Goal: Task Accomplishment & Management: Complete application form

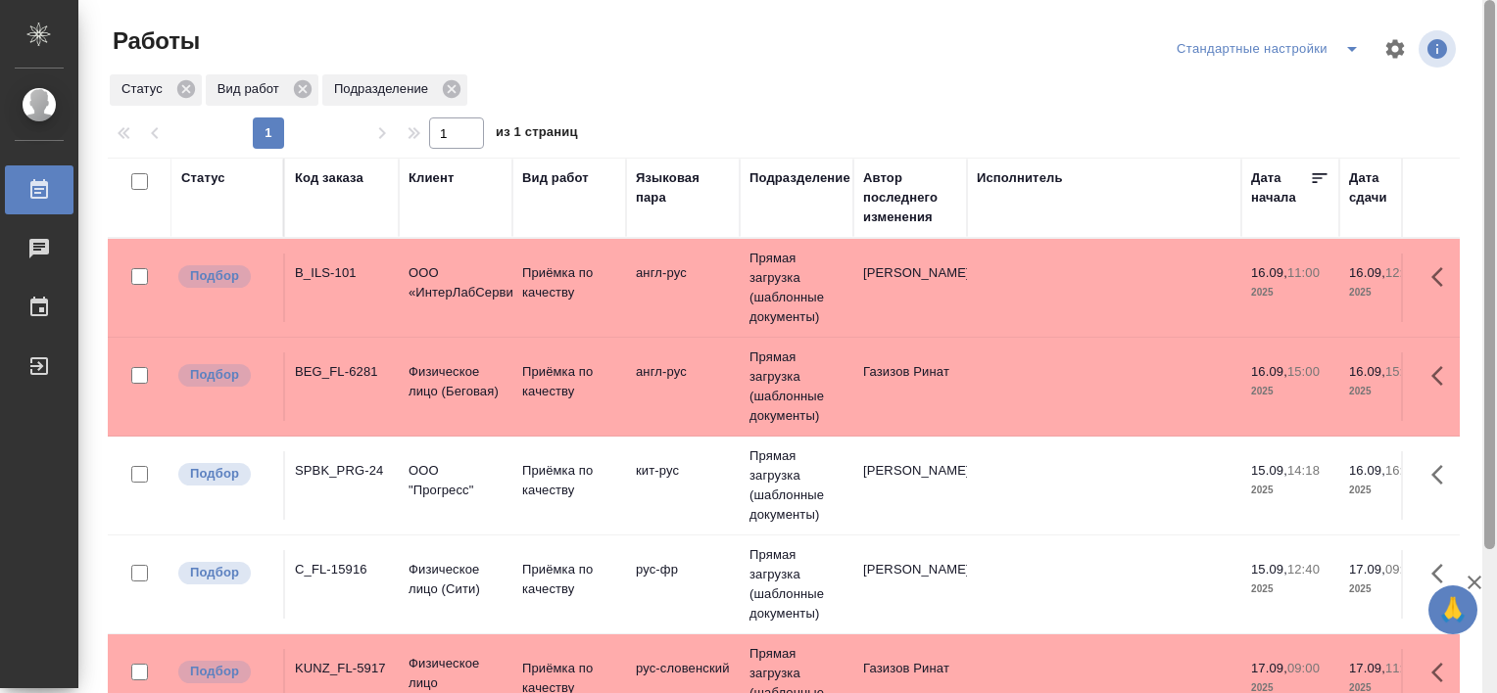
scroll to position [180, 0]
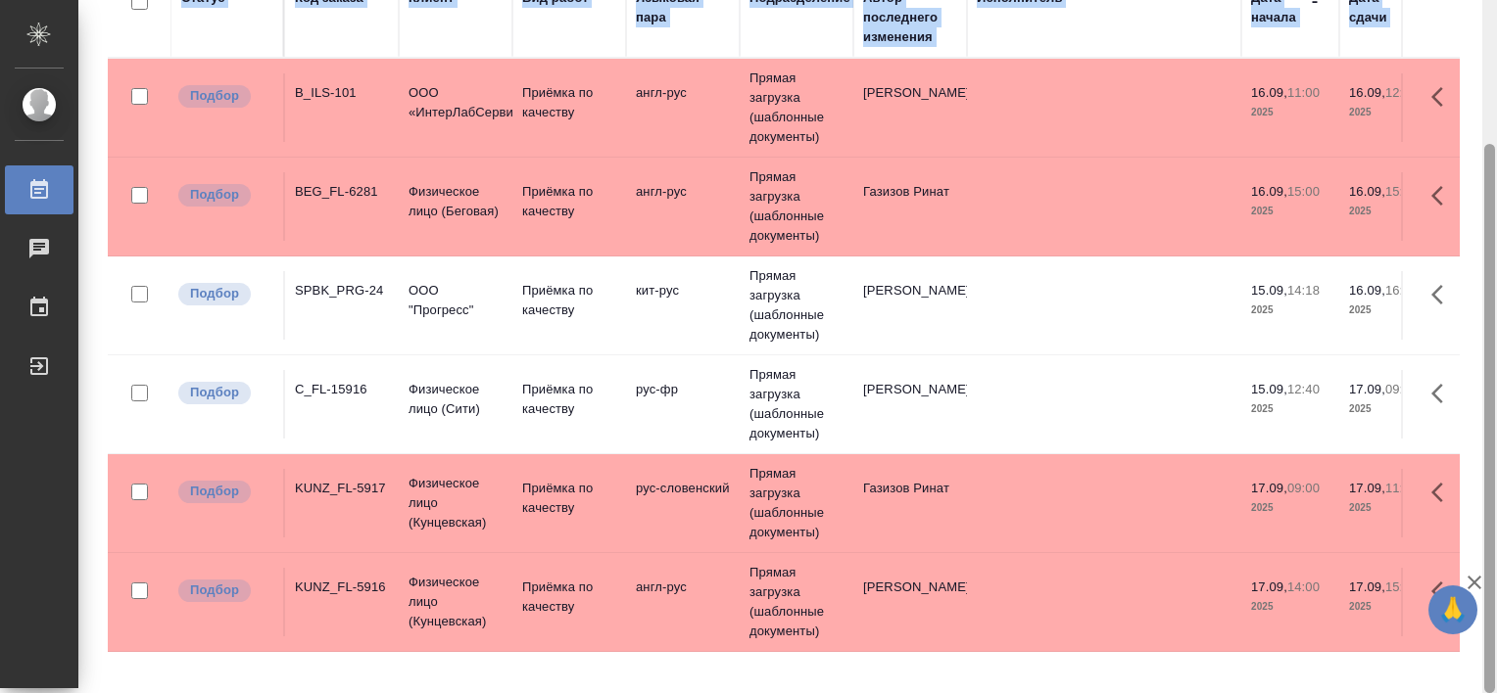
drag, startPoint x: 1495, startPoint y: 199, endPoint x: 1496, endPoint y: 317, distance: 118.5
click at [1496, 317] on html "🙏 .cls-1 fill:#fff; AWATERA Tretyakova Valeriya Работы 0 Чаты График Выйти Рабо…" at bounding box center [748, 346] width 1497 height 693
drag, startPoint x: 1493, startPoint y: 320, endPoint x: 1495, endPoint y: 374, distance: 53.9
click at [1495, 374] on div at bounding box center [1489, 346] width 15 height 693
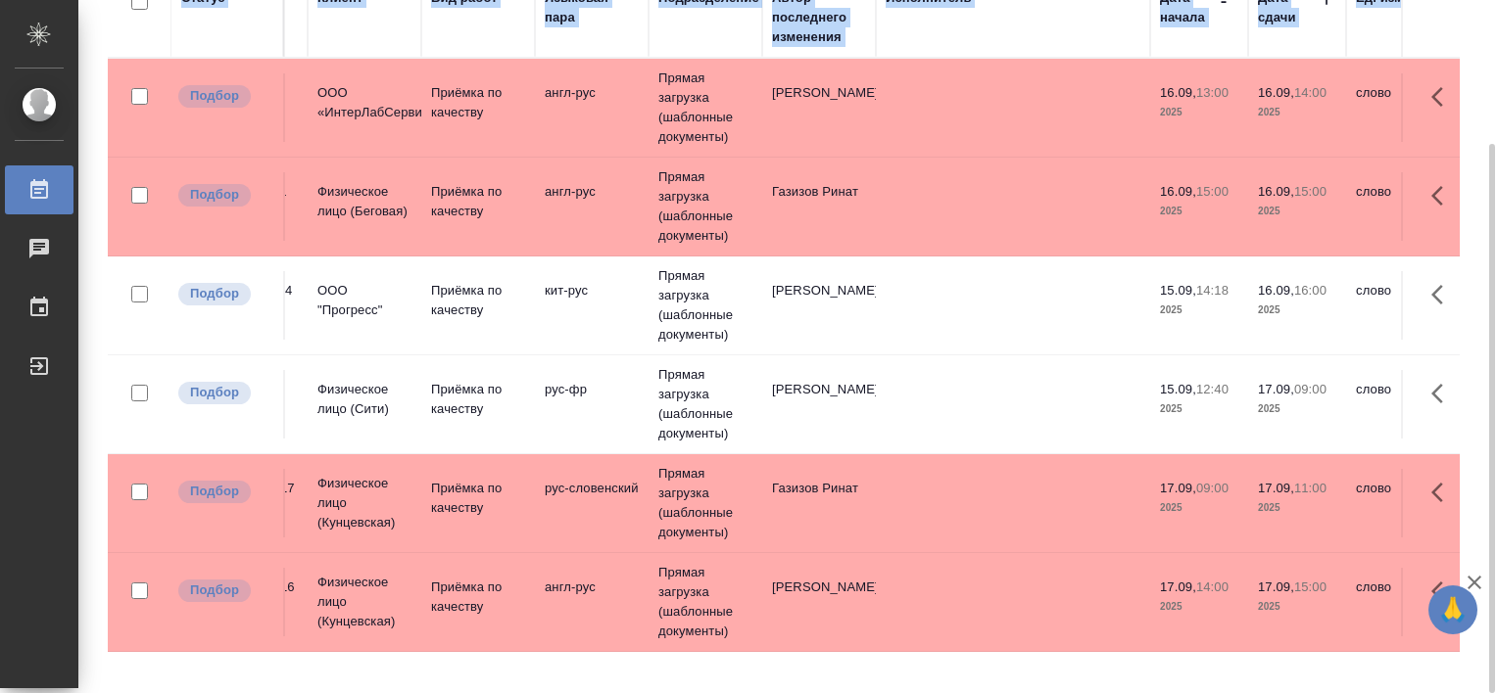
scroll to position [0, 0]
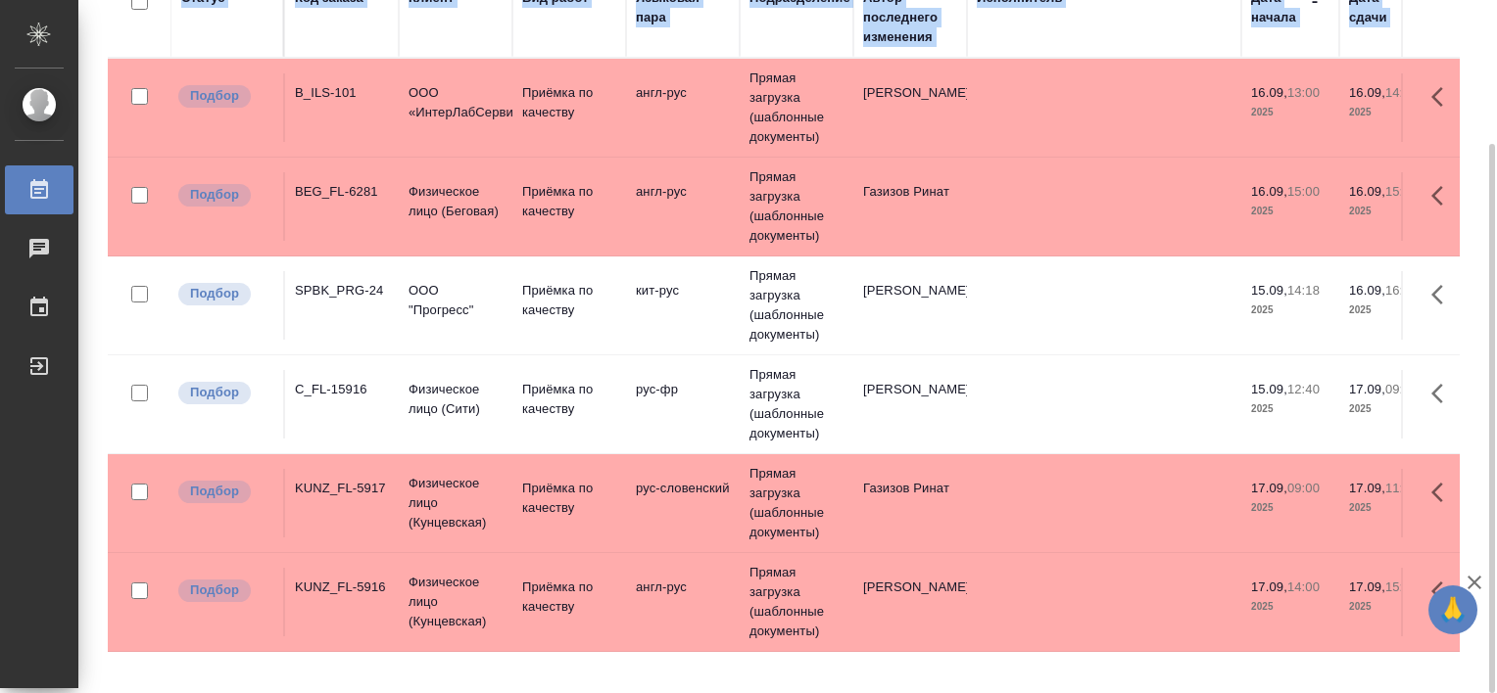
click at [435, 321] on td "ООО "Прогресс"" at bounding box center [456, 305] width 114 height 69
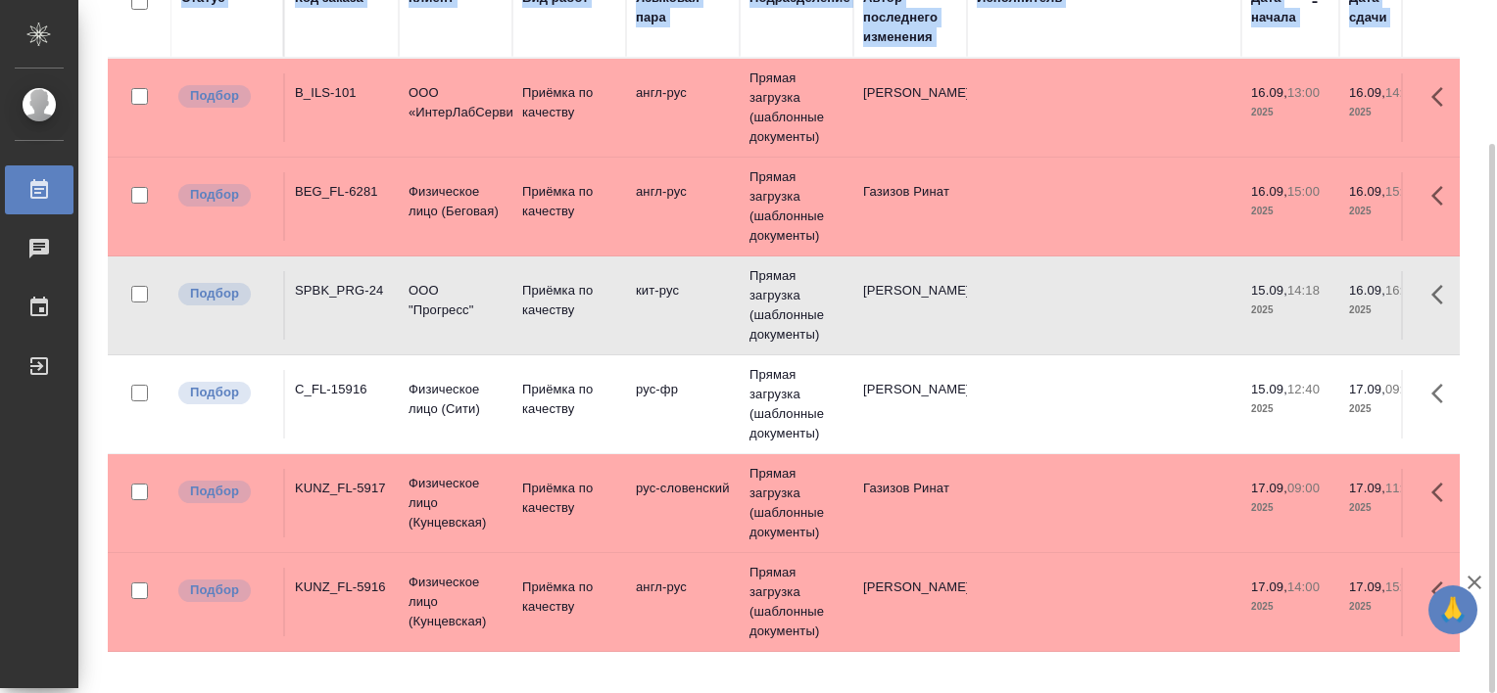
click at [435, 321] on td "ООО "Прогресс"" at bounding box center [456, 305] width 114 height 69
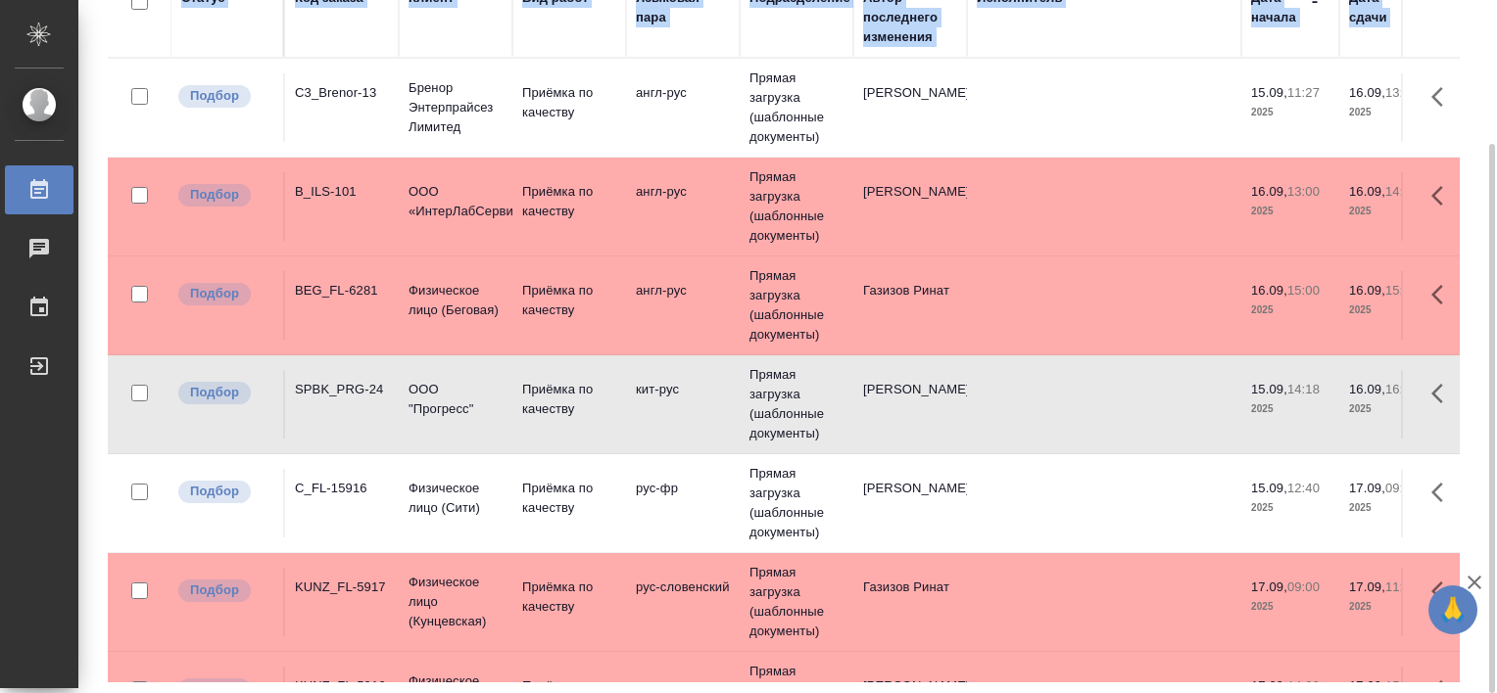
drag, startPoint x: 482, startPoint y: 665, endPoint x: 531, endPoint y: 675, distance: 49.9
click at [531, 675] on div "Статус Код заказа Клиент Вид работ Языковая пара Подразделение Автор последнего…" at bounding box center [784, 329] width 1352 height 705
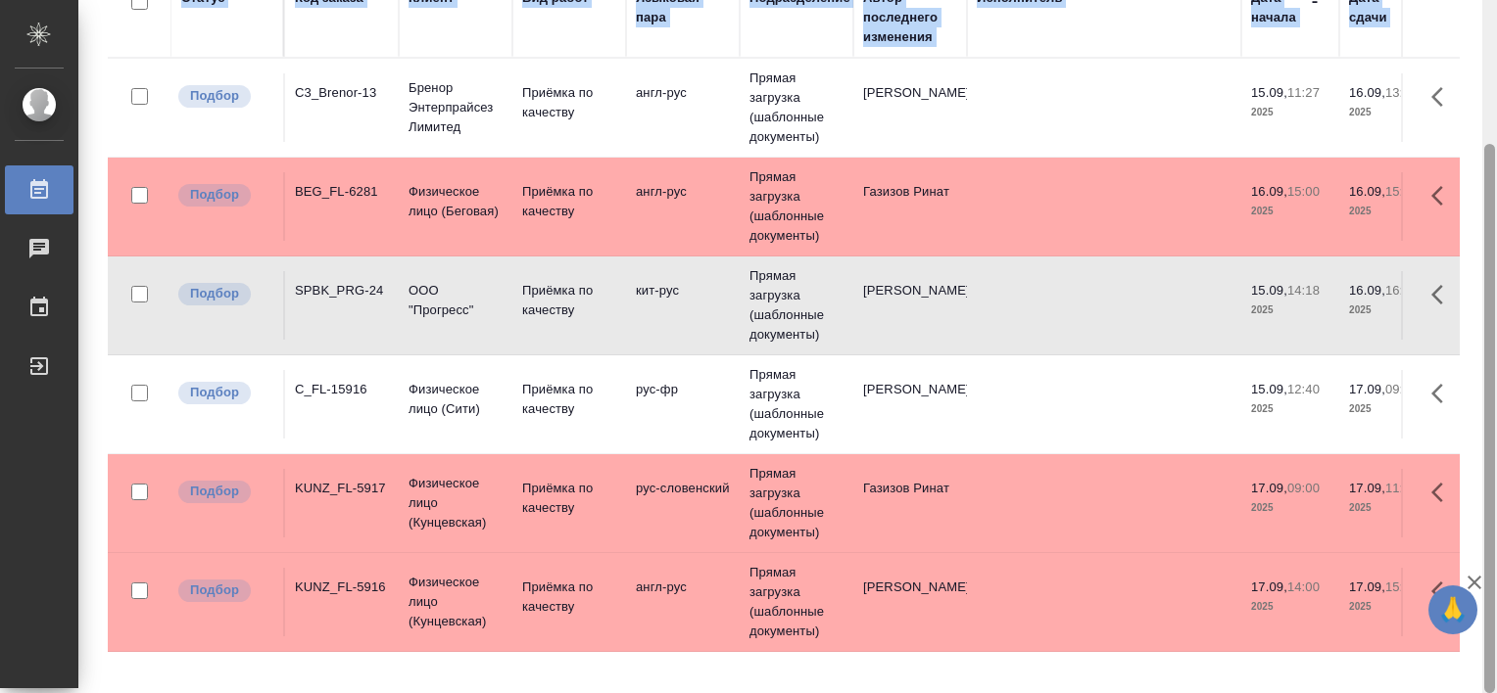
drag, startPoint x: 1492, startPoint y: 311, endPoint x: 1500, endPoint y: 464, distance: 153.0
click at [1496, 464] on html "🙏 .cls-1 fill:#fff; AWATERA Tretyakova Valeriya Работы 0 Чаты График Выйти Рабо…" at bounding box center [748, 346] width 1497 height 693
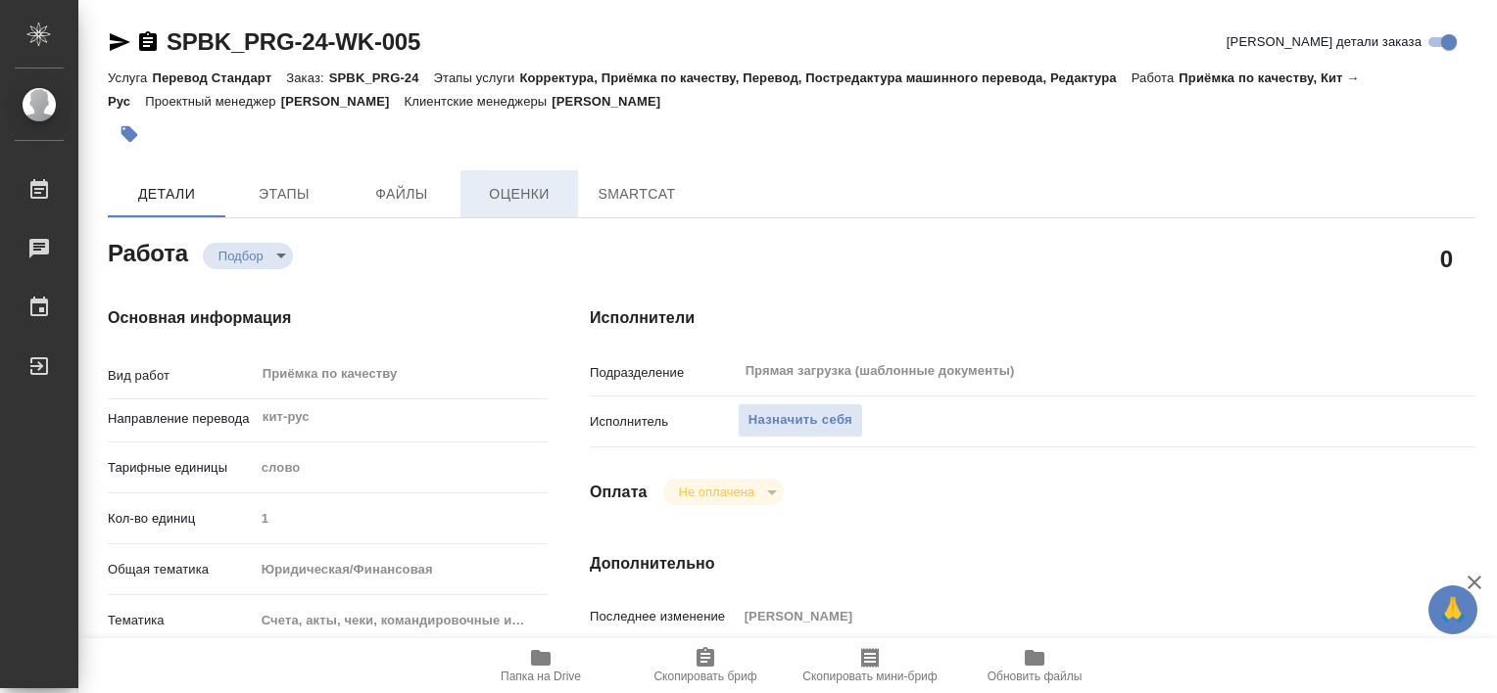
type textarea "x"
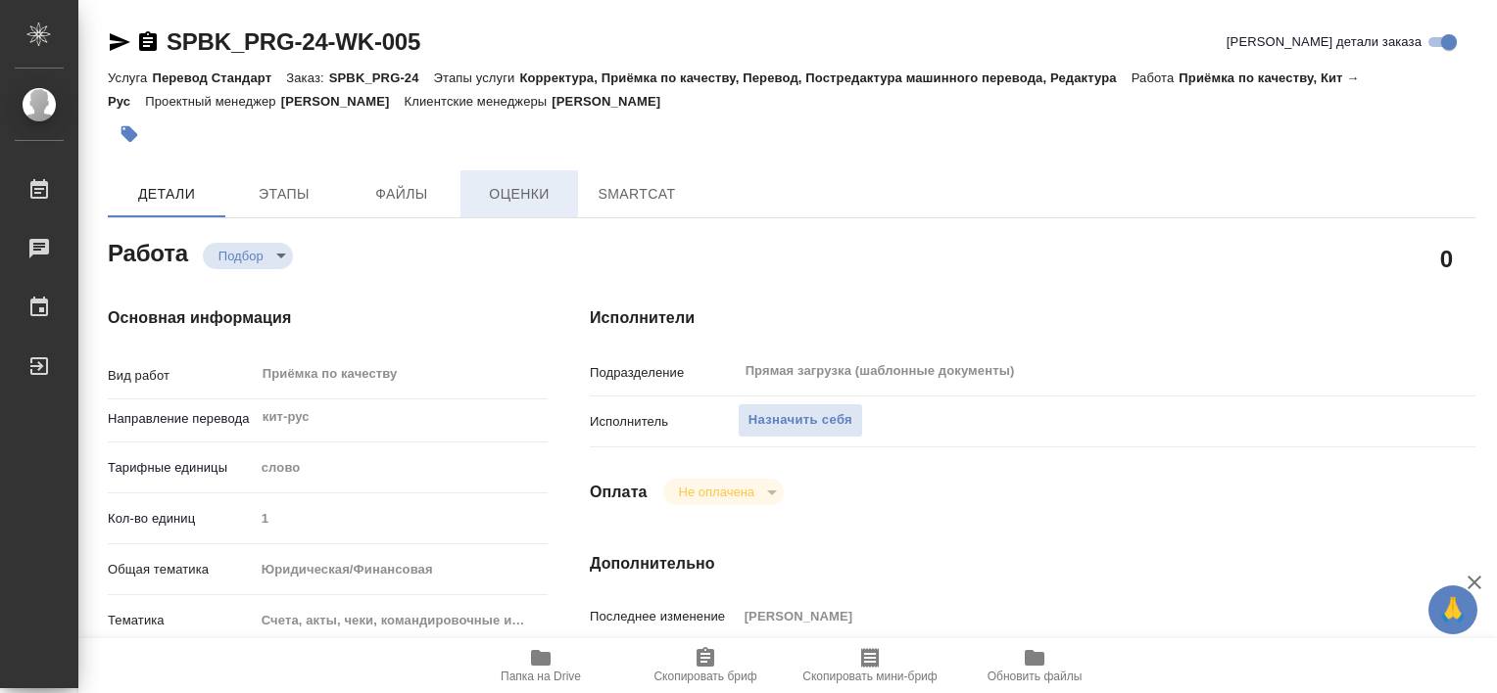
type textarea "x"
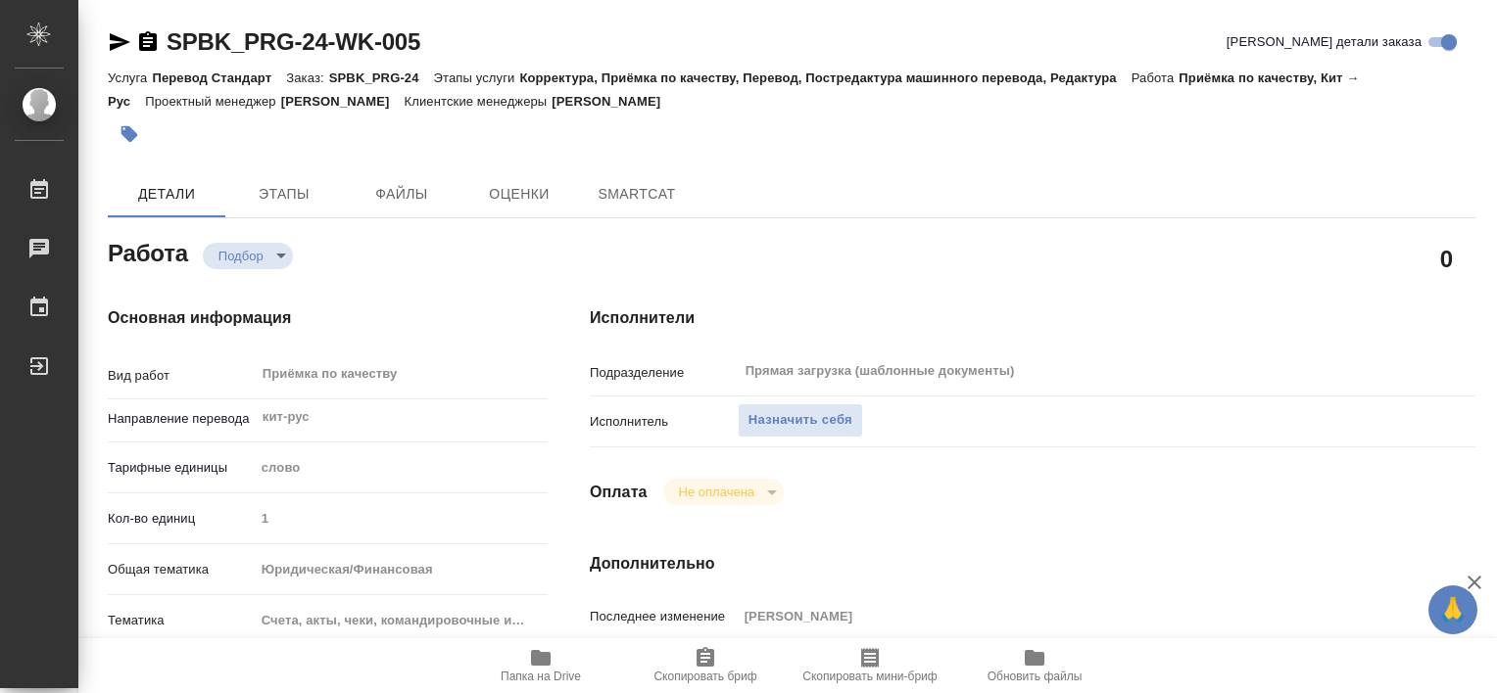
type textarea "x"
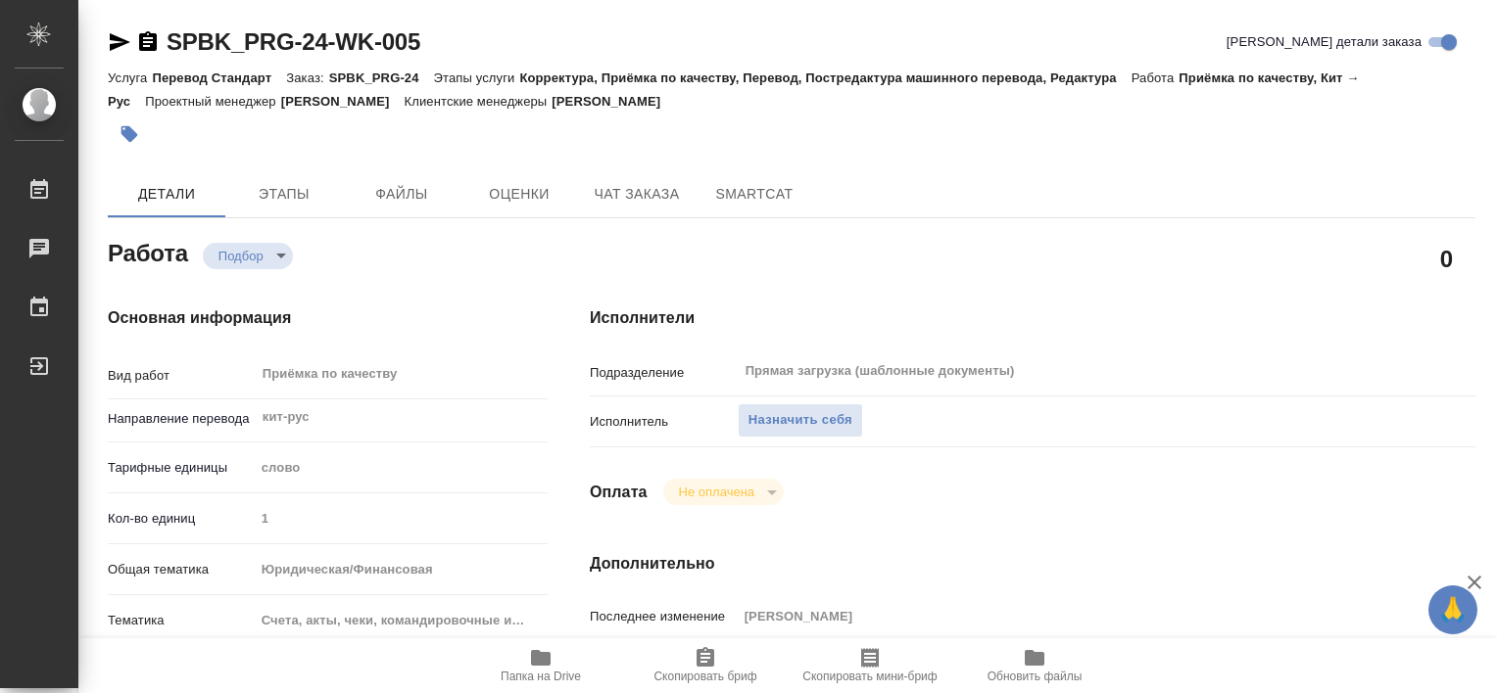
type textarea "x"
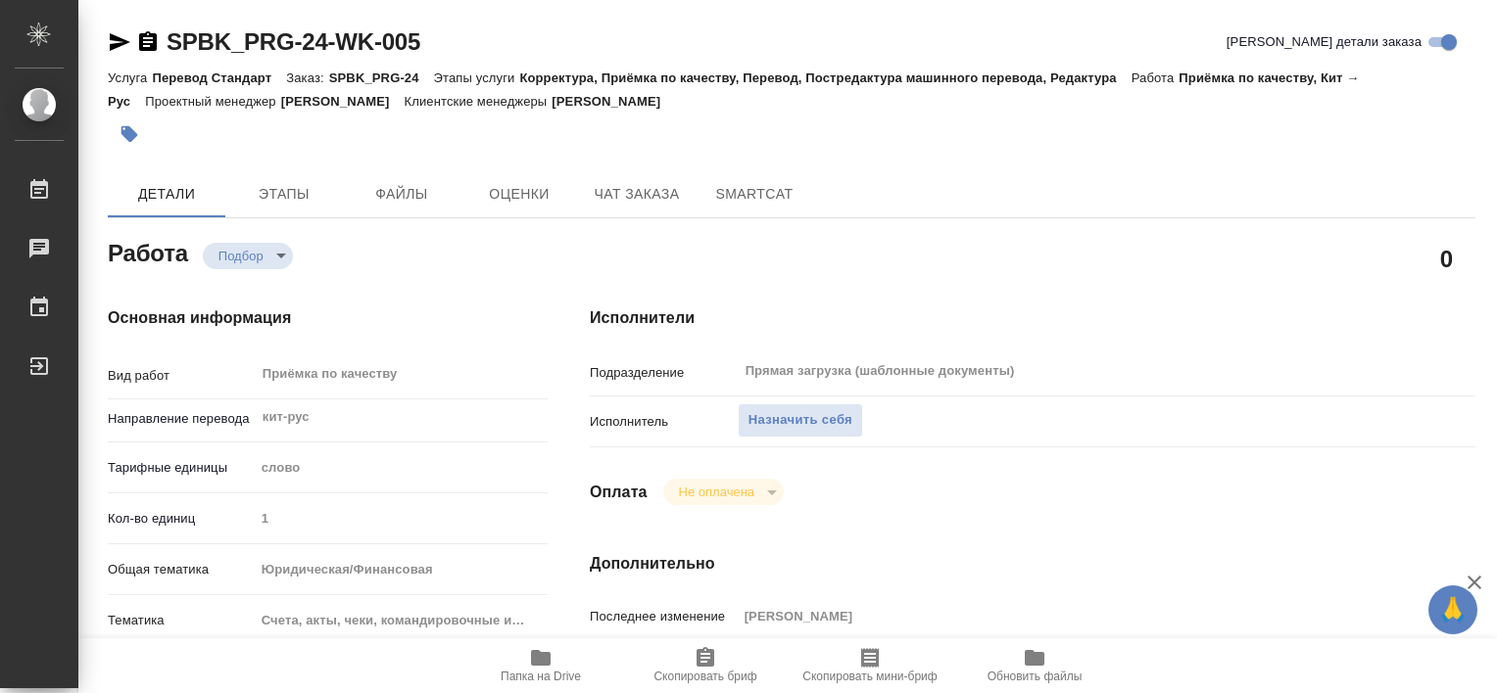
type textarea "x"
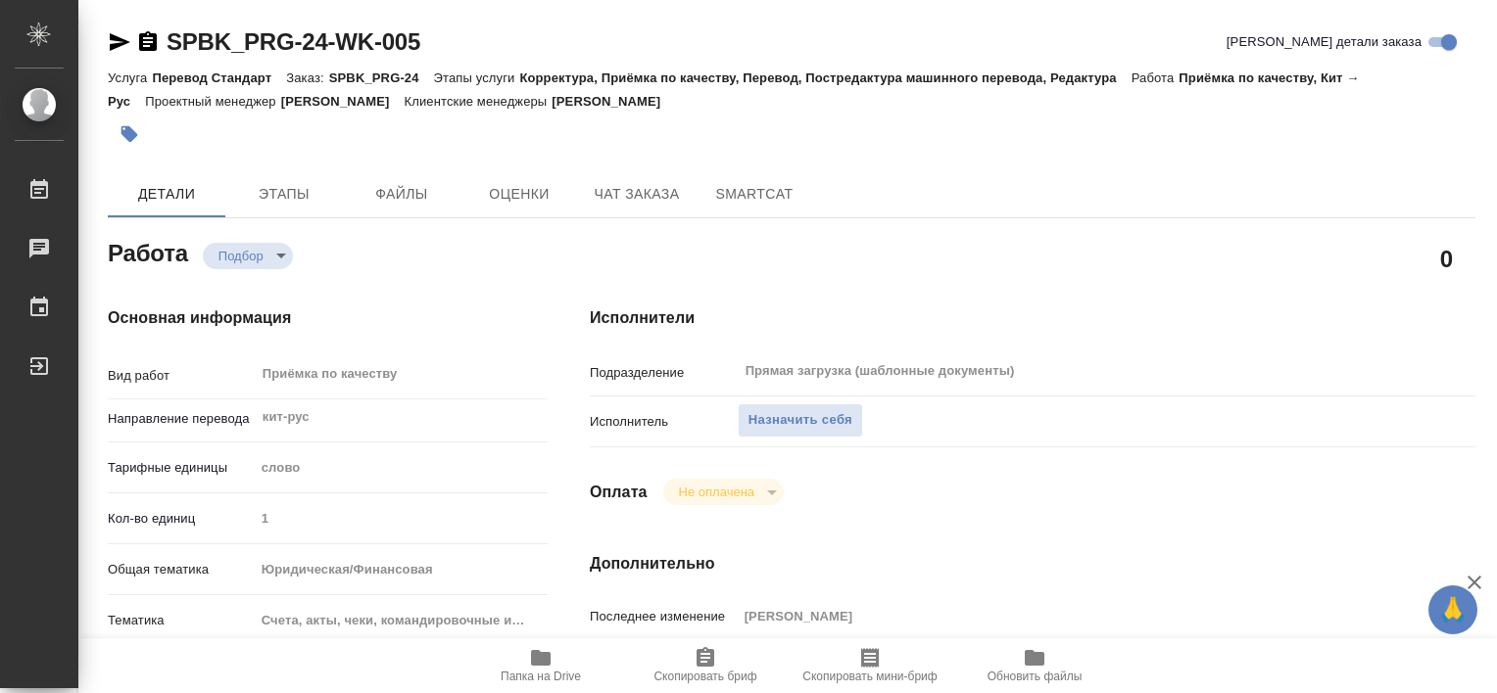
type textarea "x"
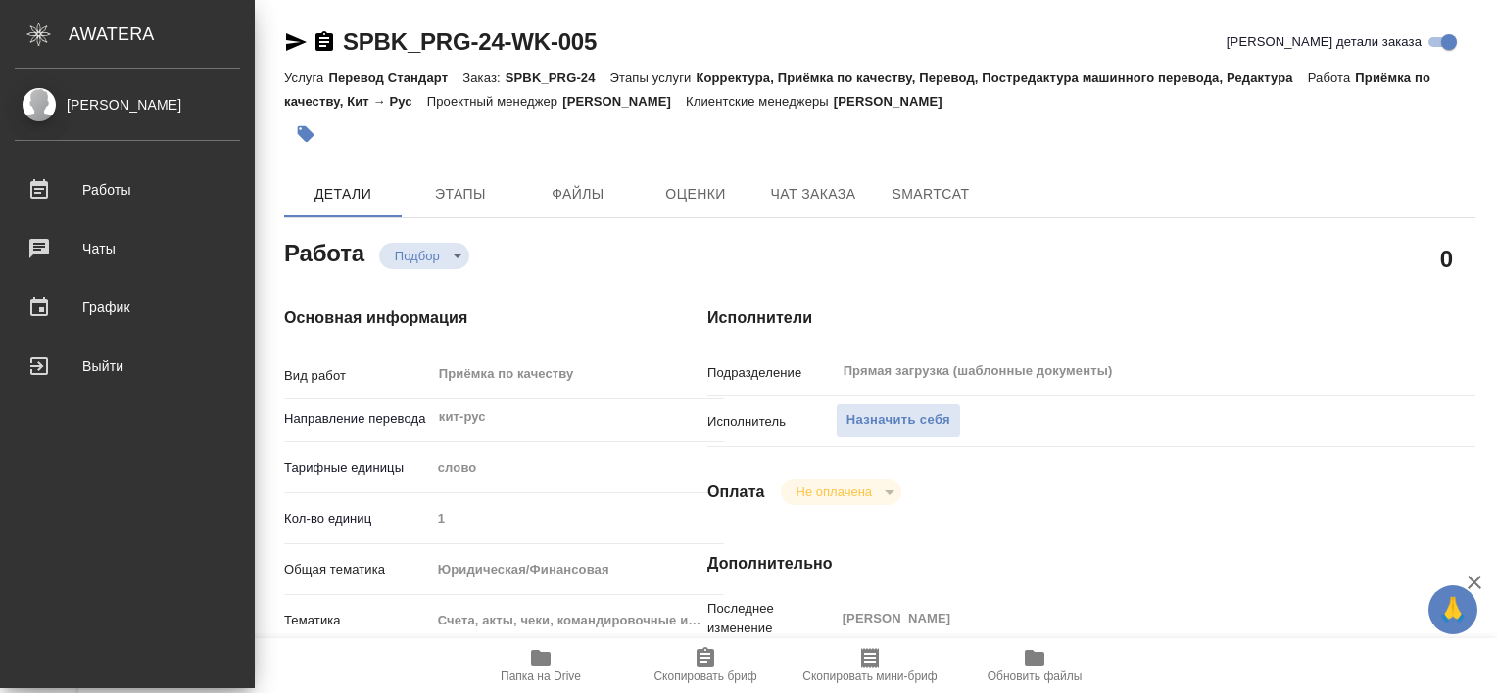
type textarea "x"
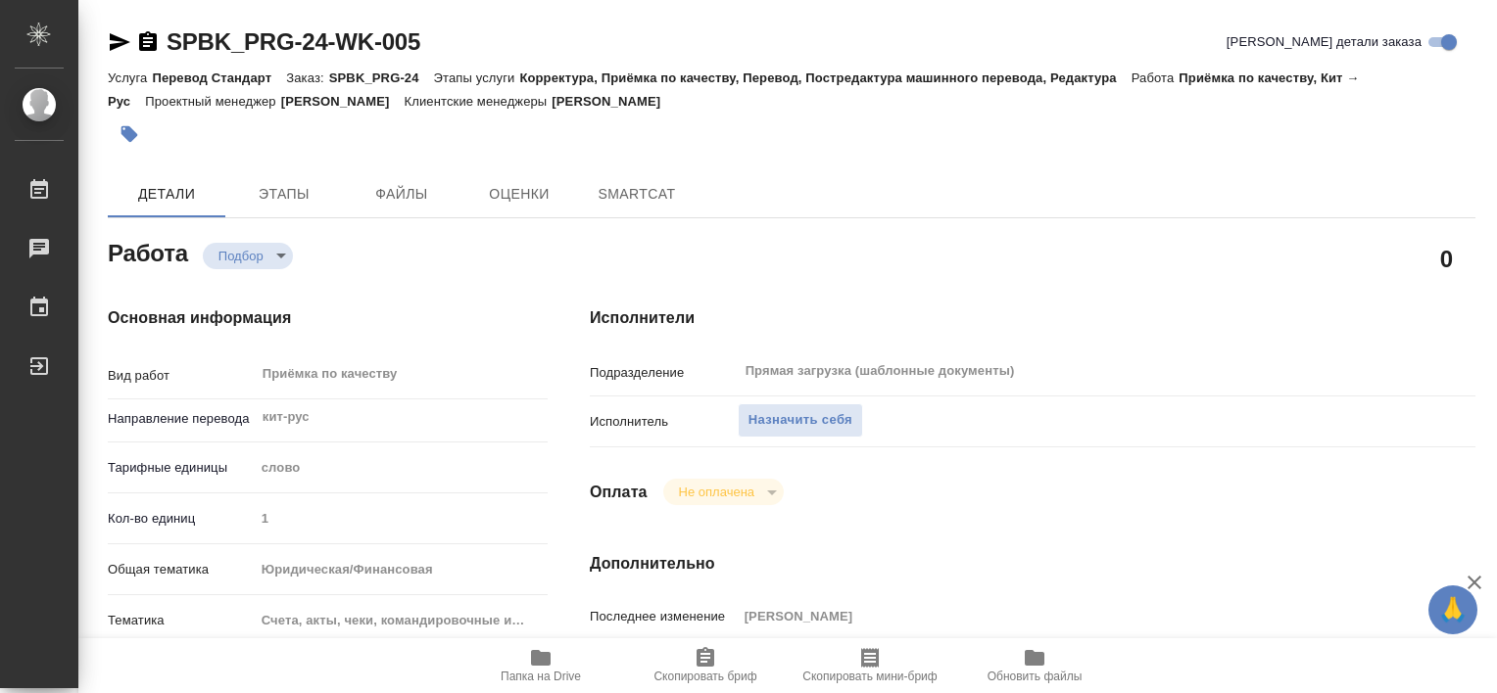
type textarea "x"
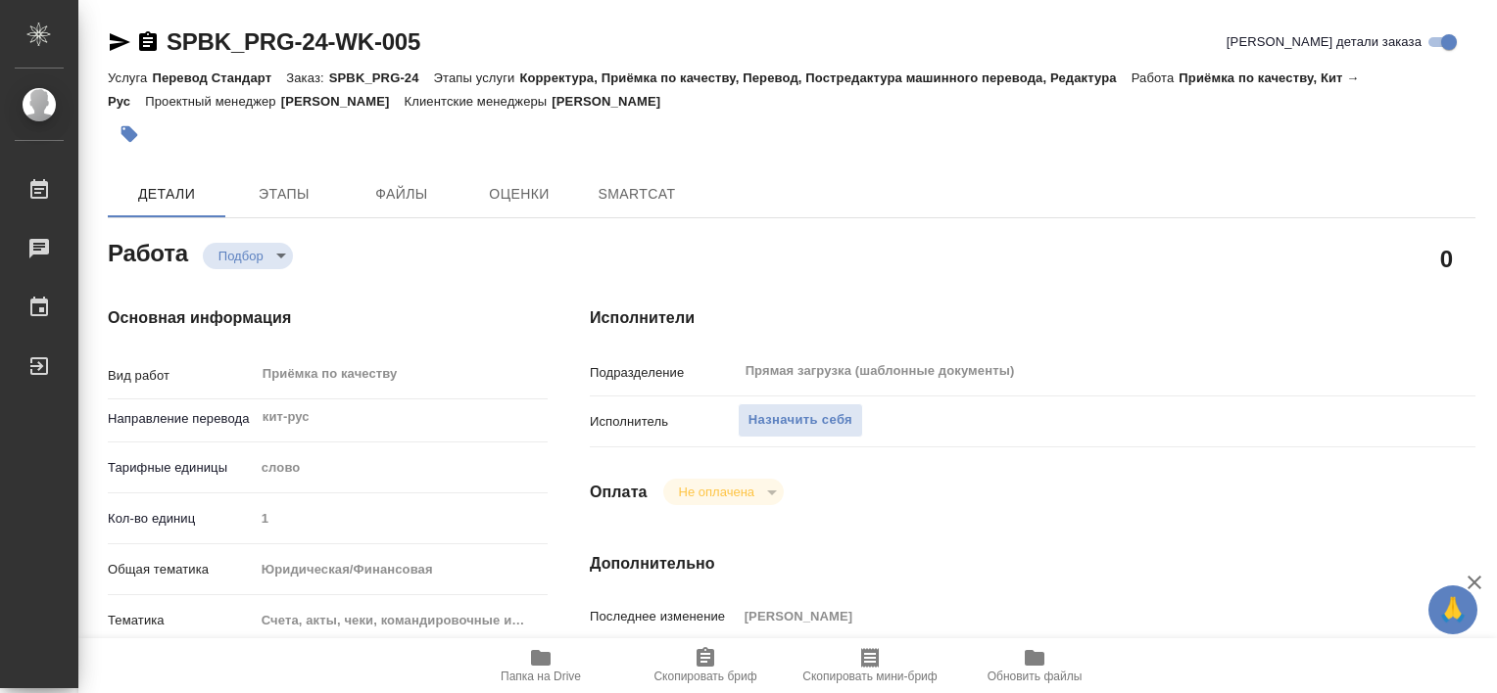
type textarea "x"
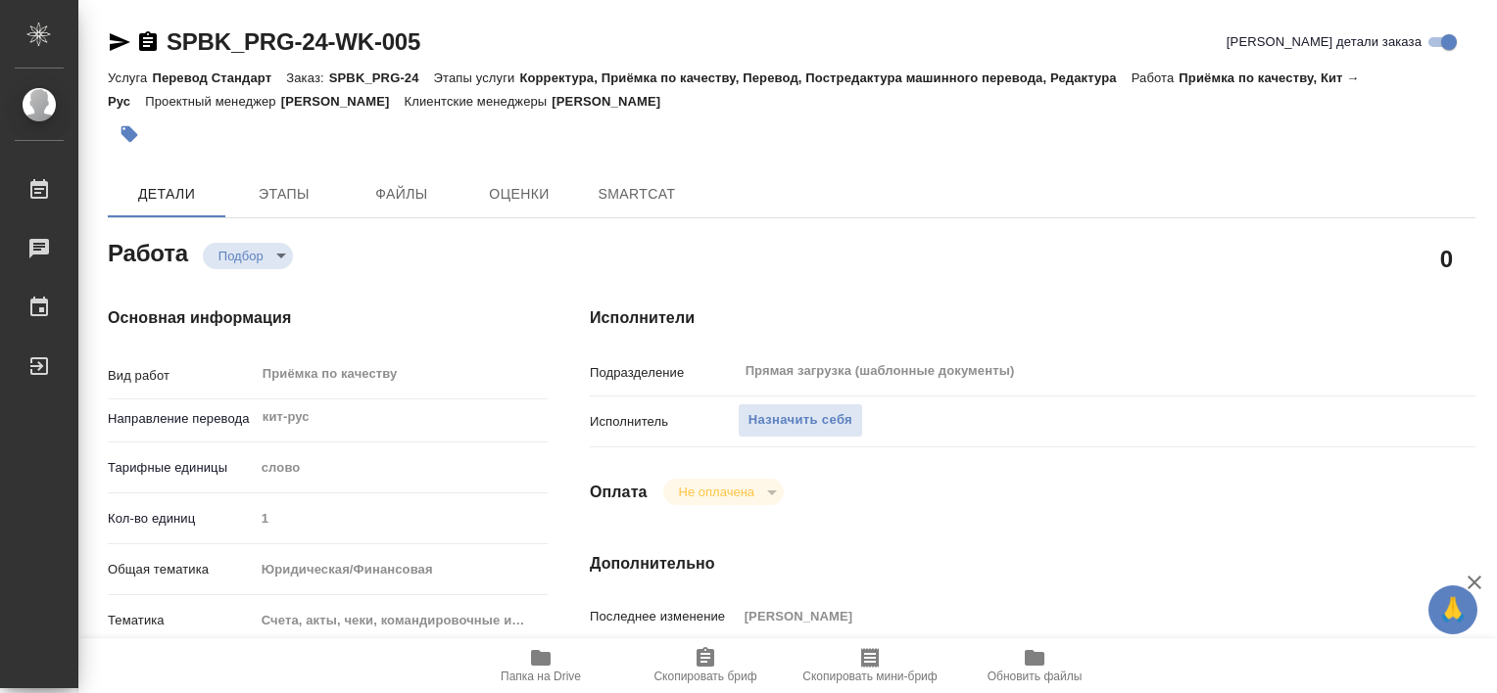
type textarea "x"
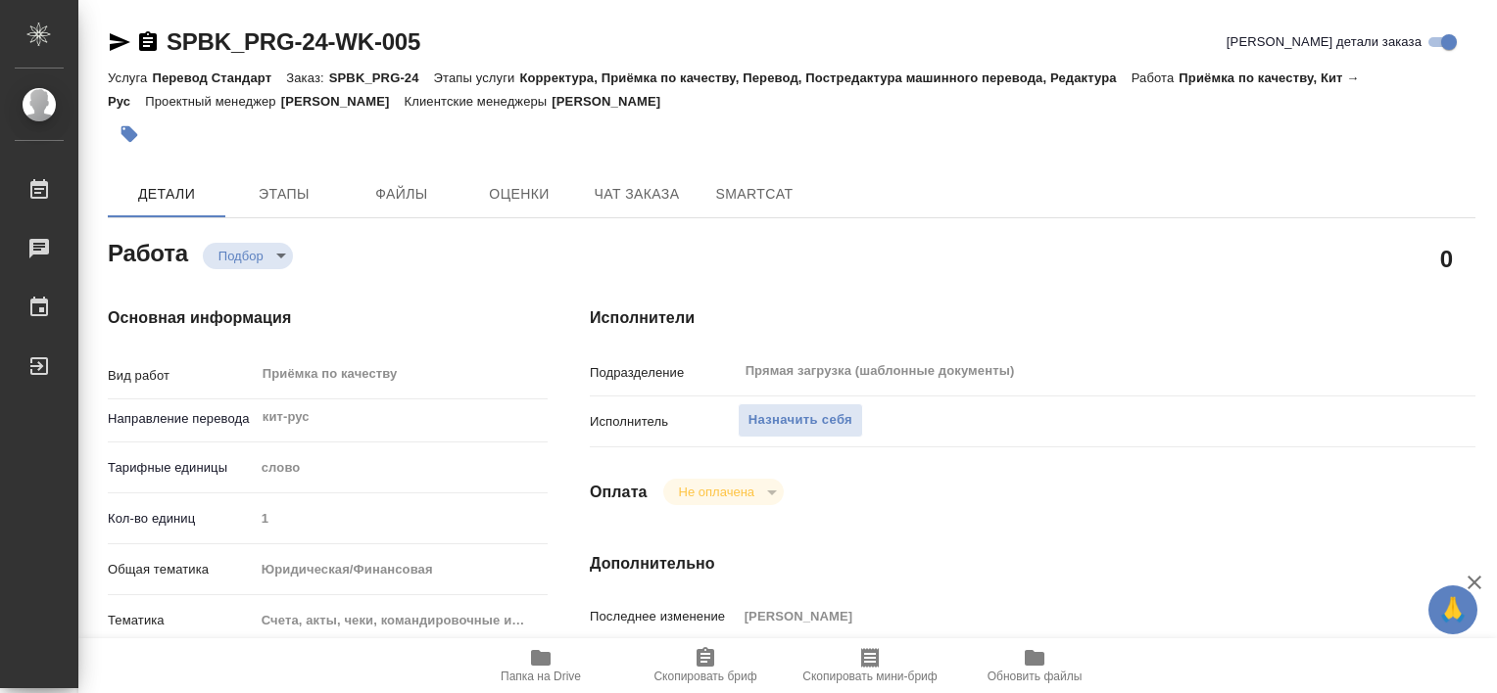
type textarea "x"
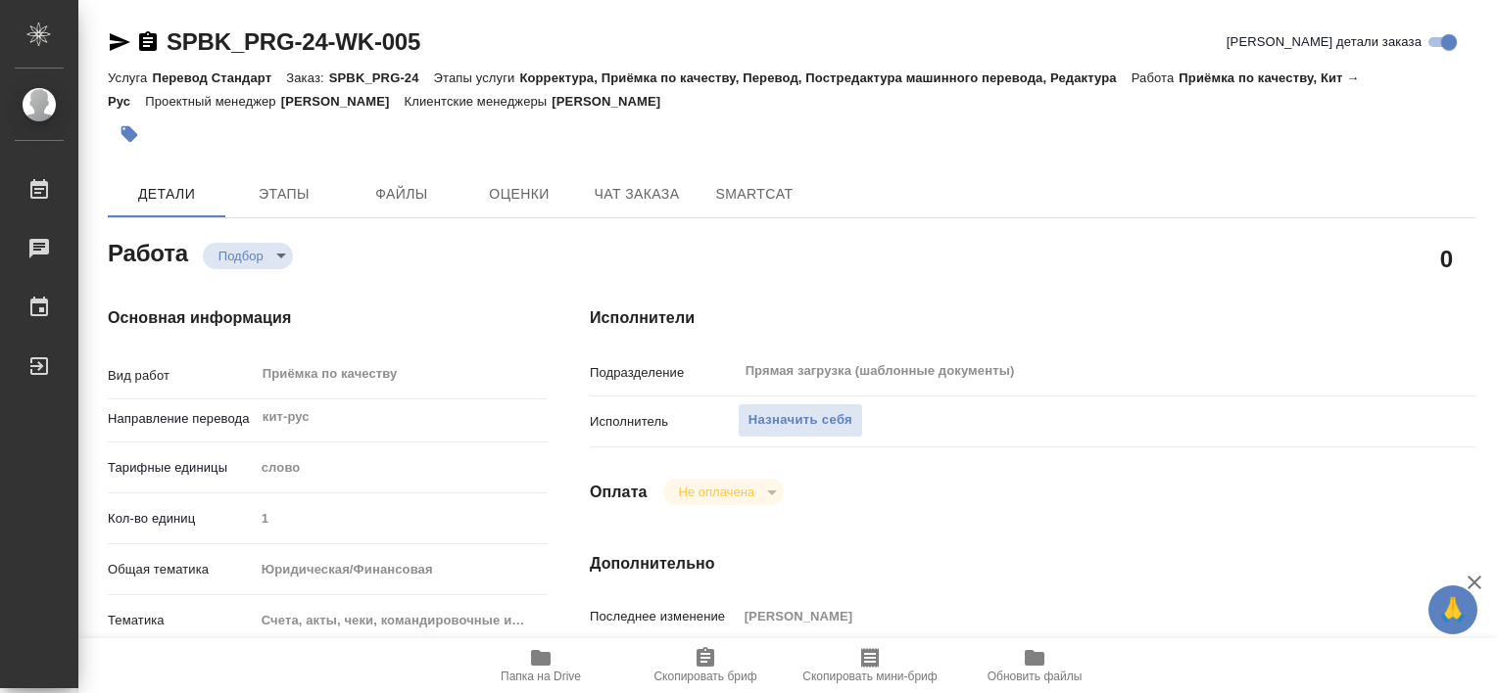
type textarea "x"
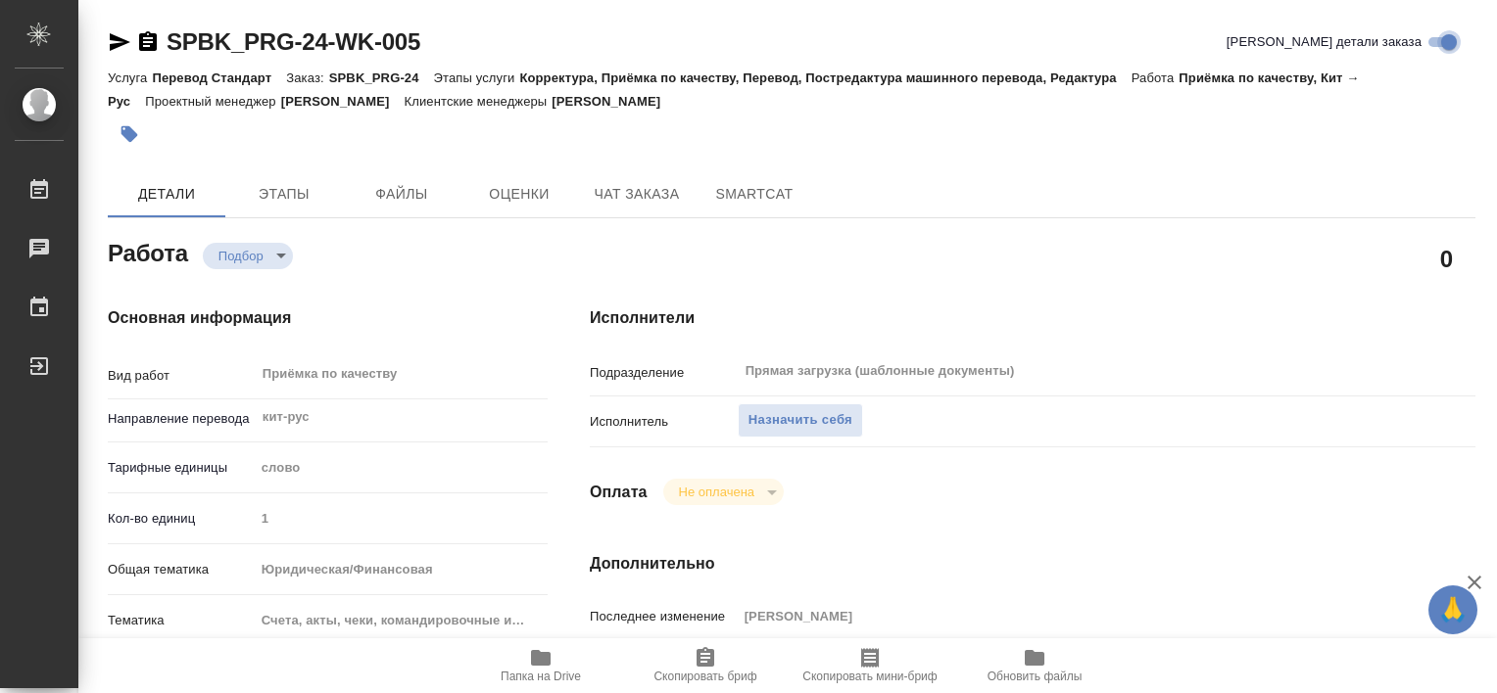
click at [1442, 38] on input "Кратко детали заказа" at bounding box center [1448, 42] width 71 height 24
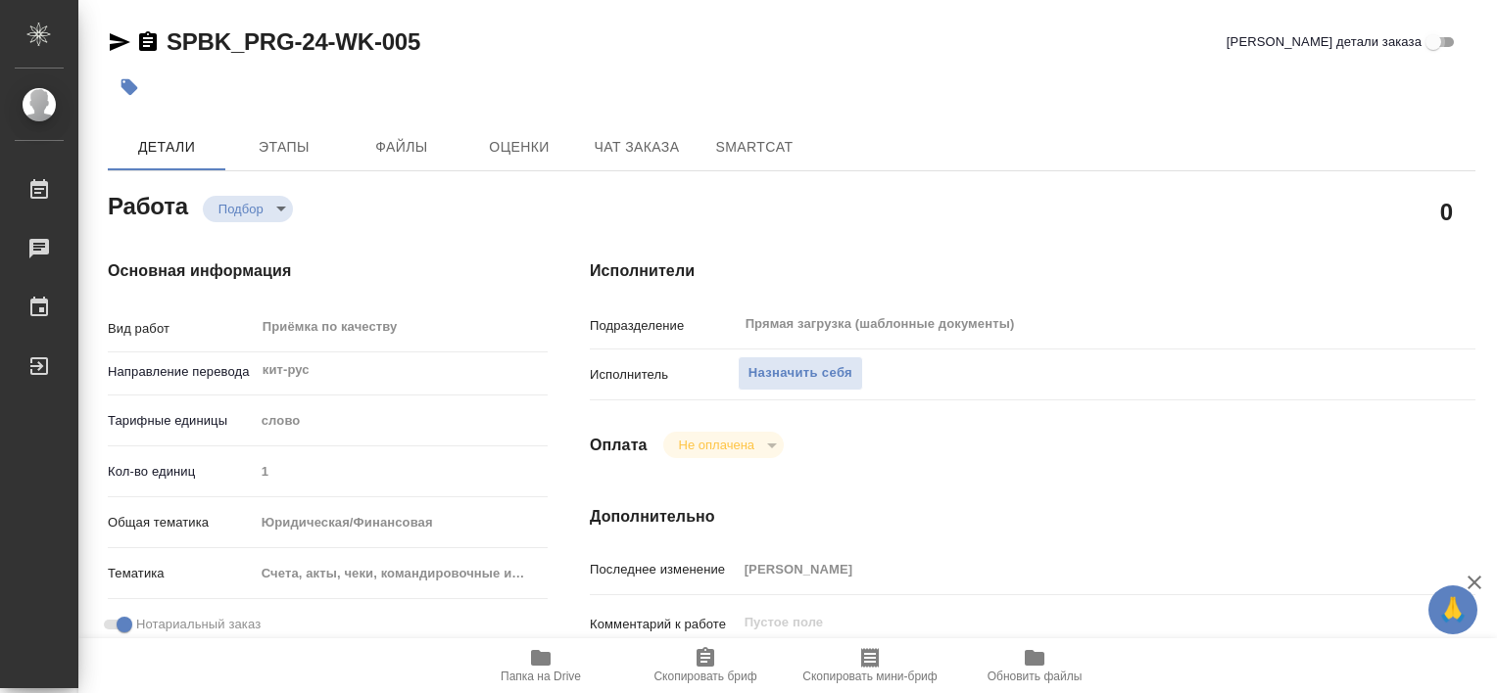
click at [1432, 44] on input "Кратко детали заказа" at bounding box center [1433, 42] width 71 height 24
checkbox input "true"
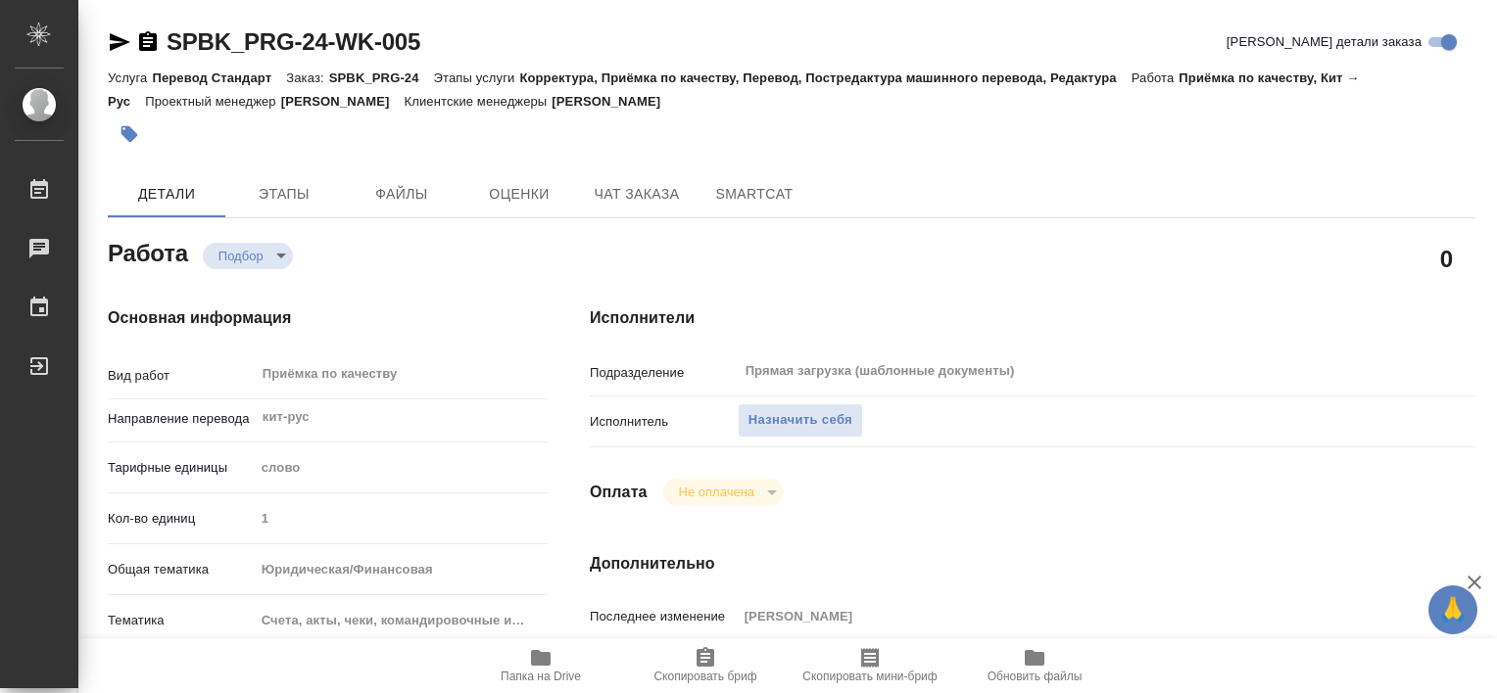
type textarea "x"
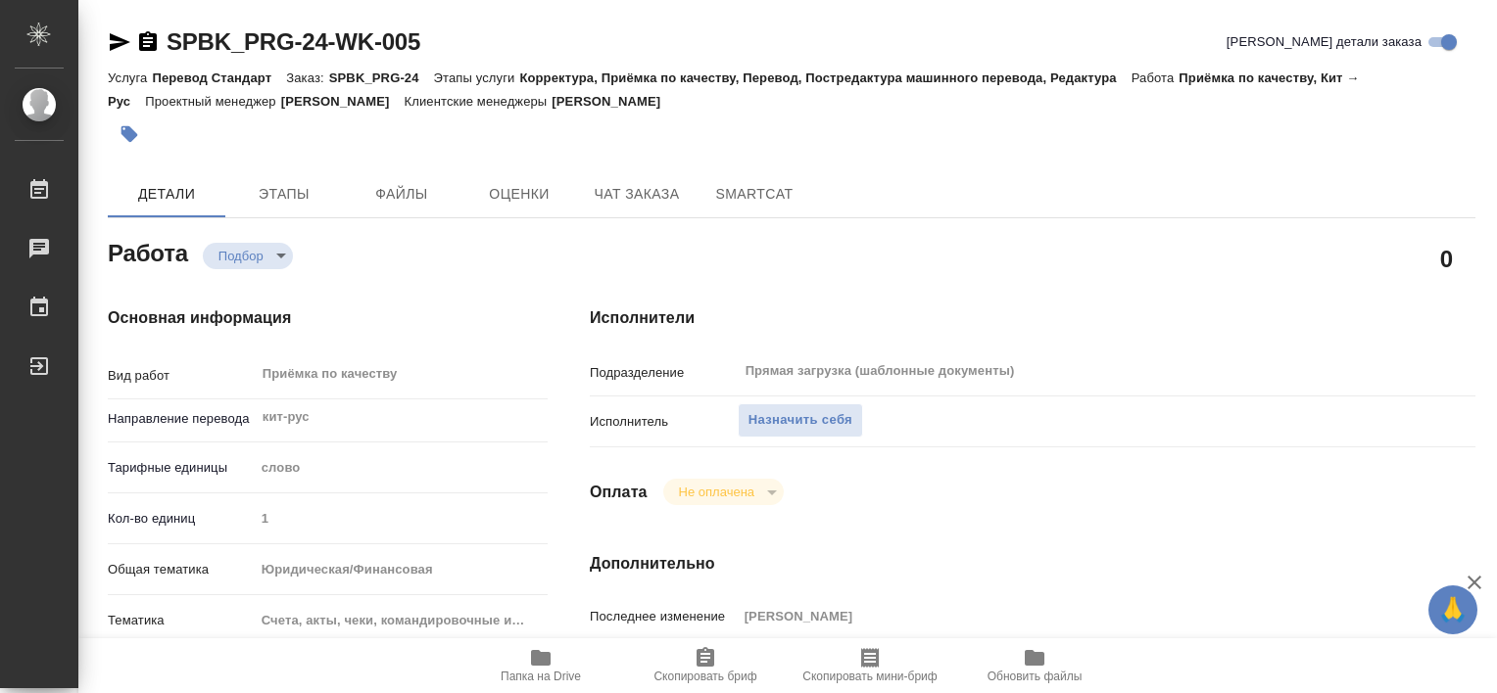
type textarea "x"
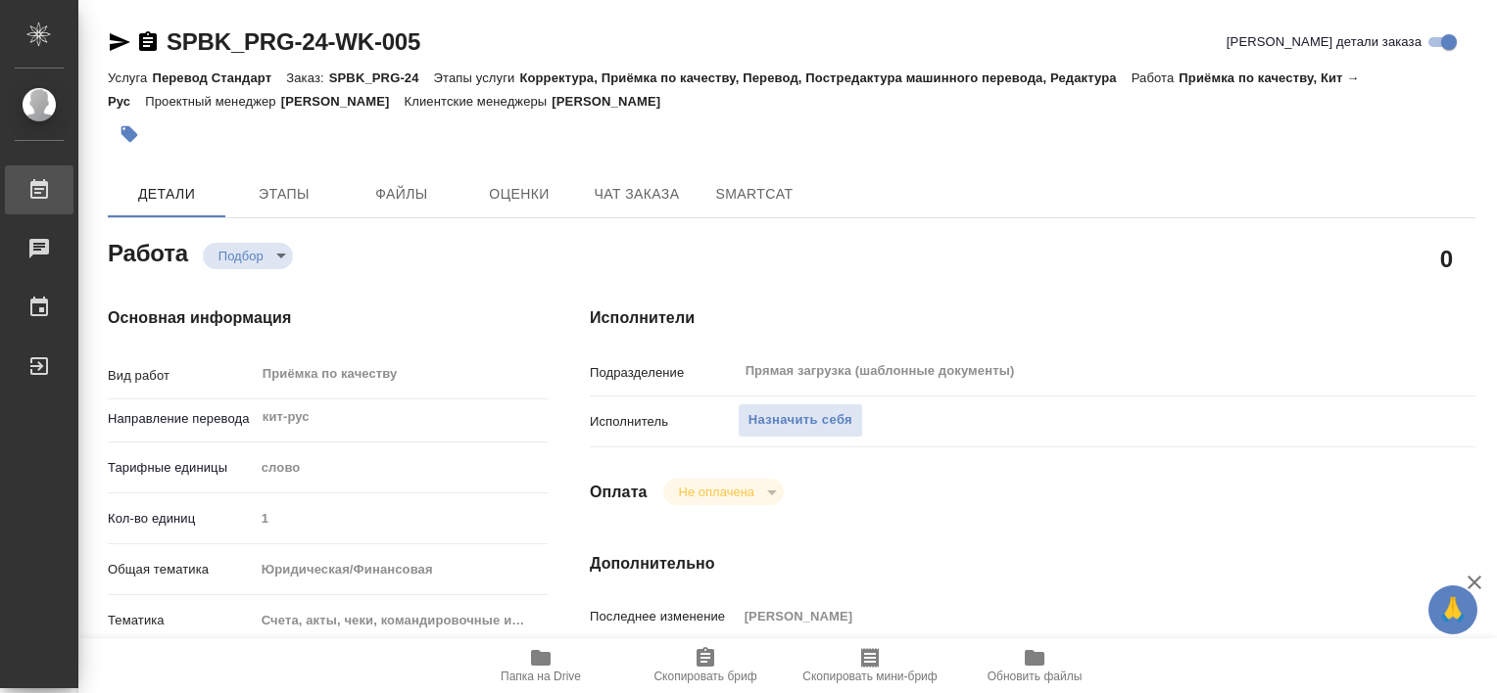
type textarea "x"
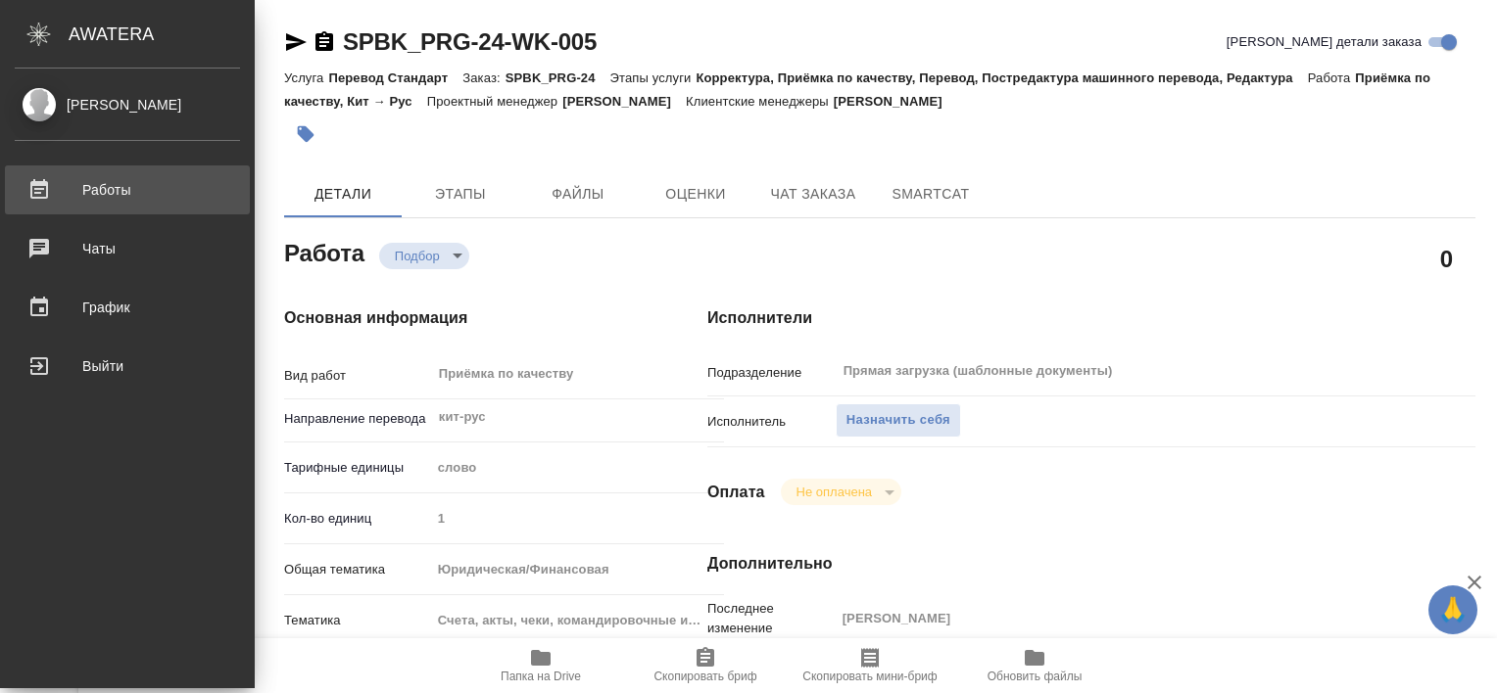
type textarea "x"
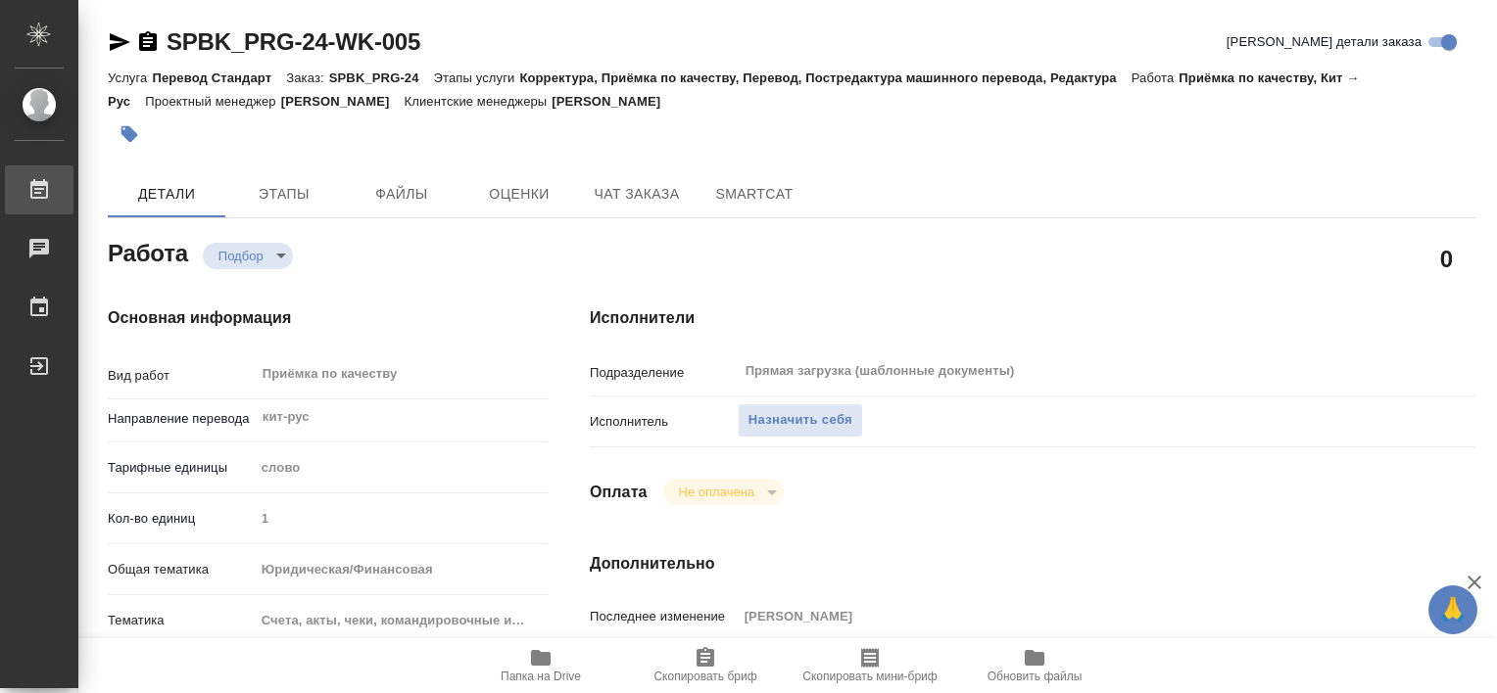
click at [141, 192] on div ".cls-1 fill:#fff; AWATERA Tretyakova Valeriya Работы 0 Чаты График Выйти SPBK_P…" at bounding box center [748, 346] width 1497 height 693
type textarea "x"
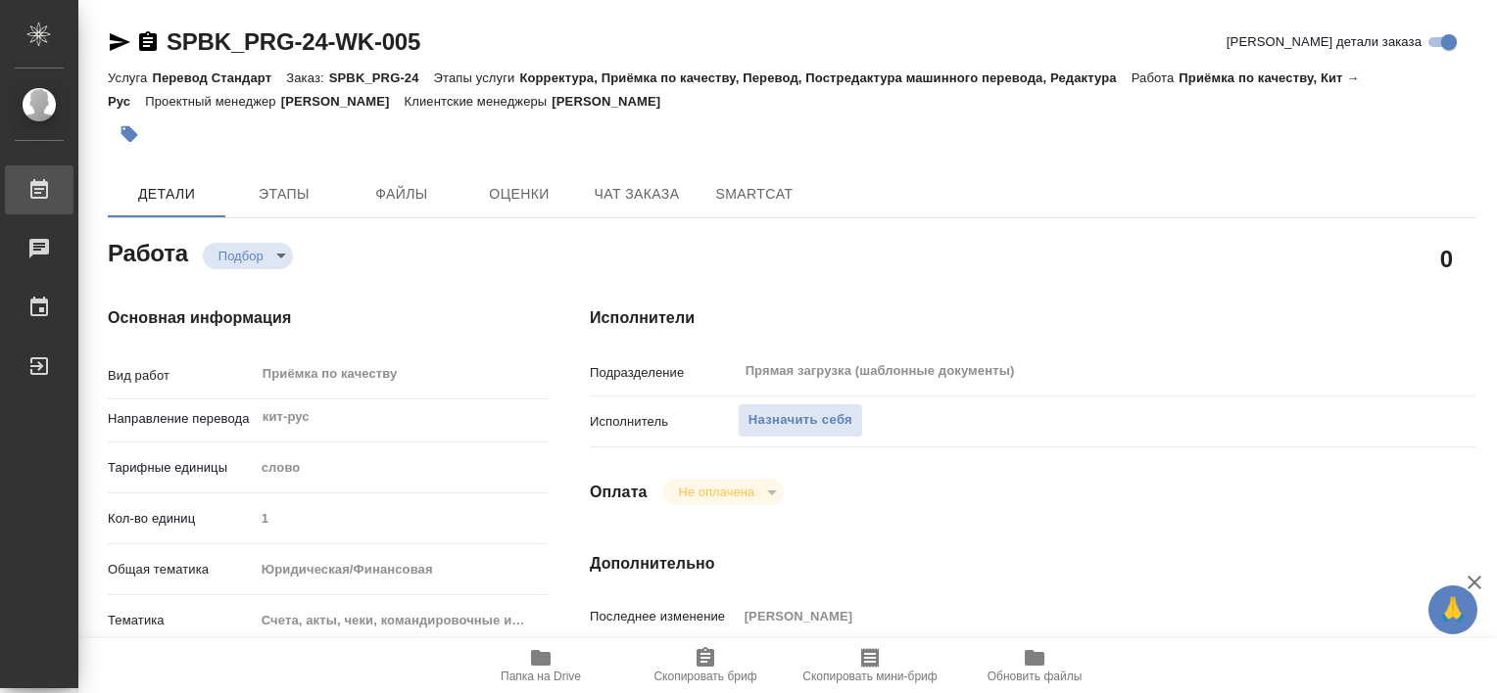
type textarea "x"
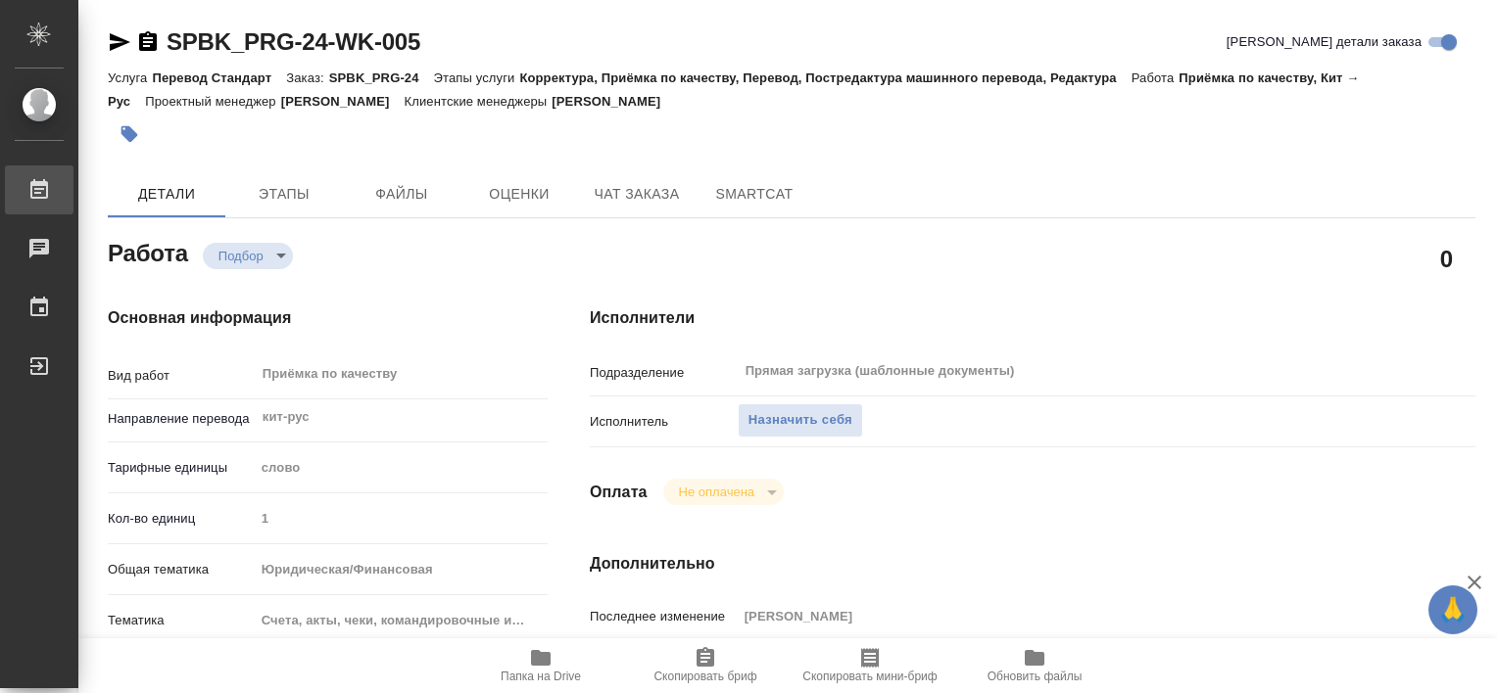
type textarea "x"
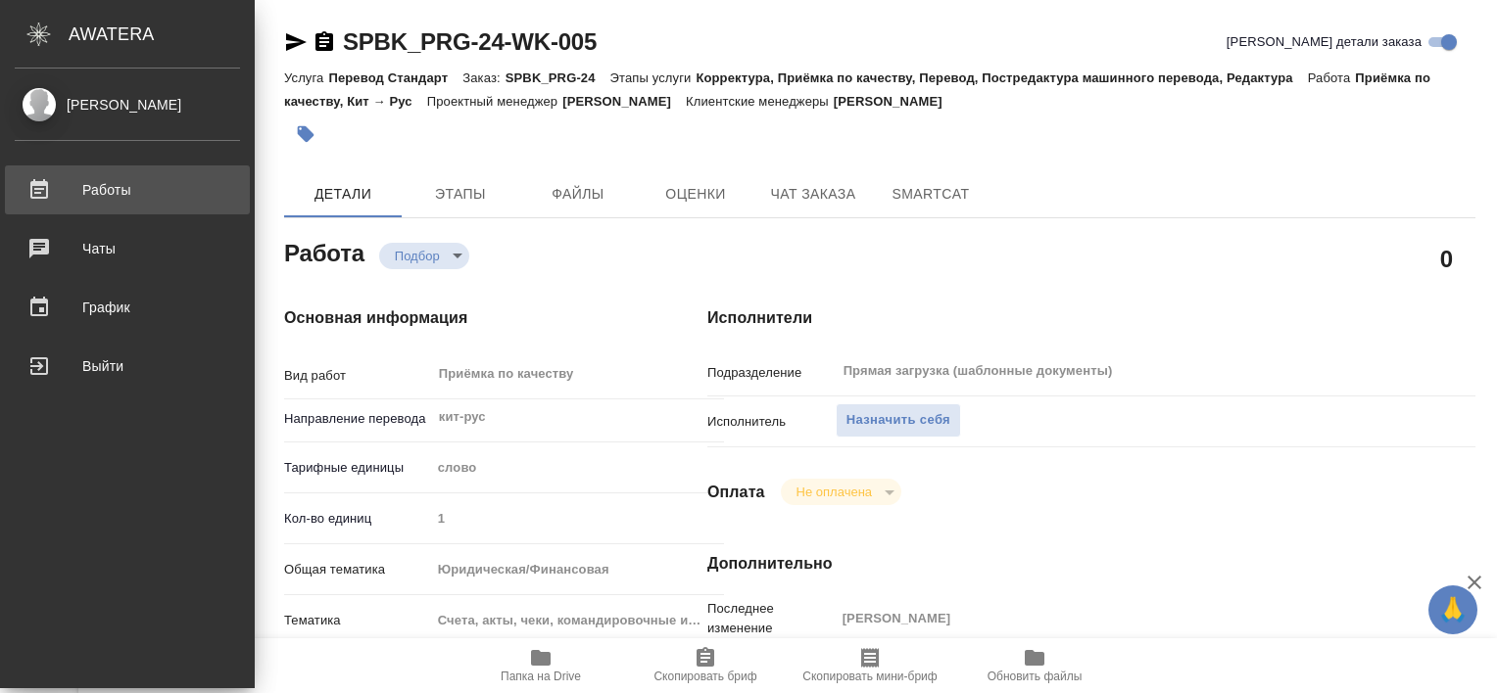
click at [86, 190] on div "Работы" at bounding box center [127, 189] width 225 height 29
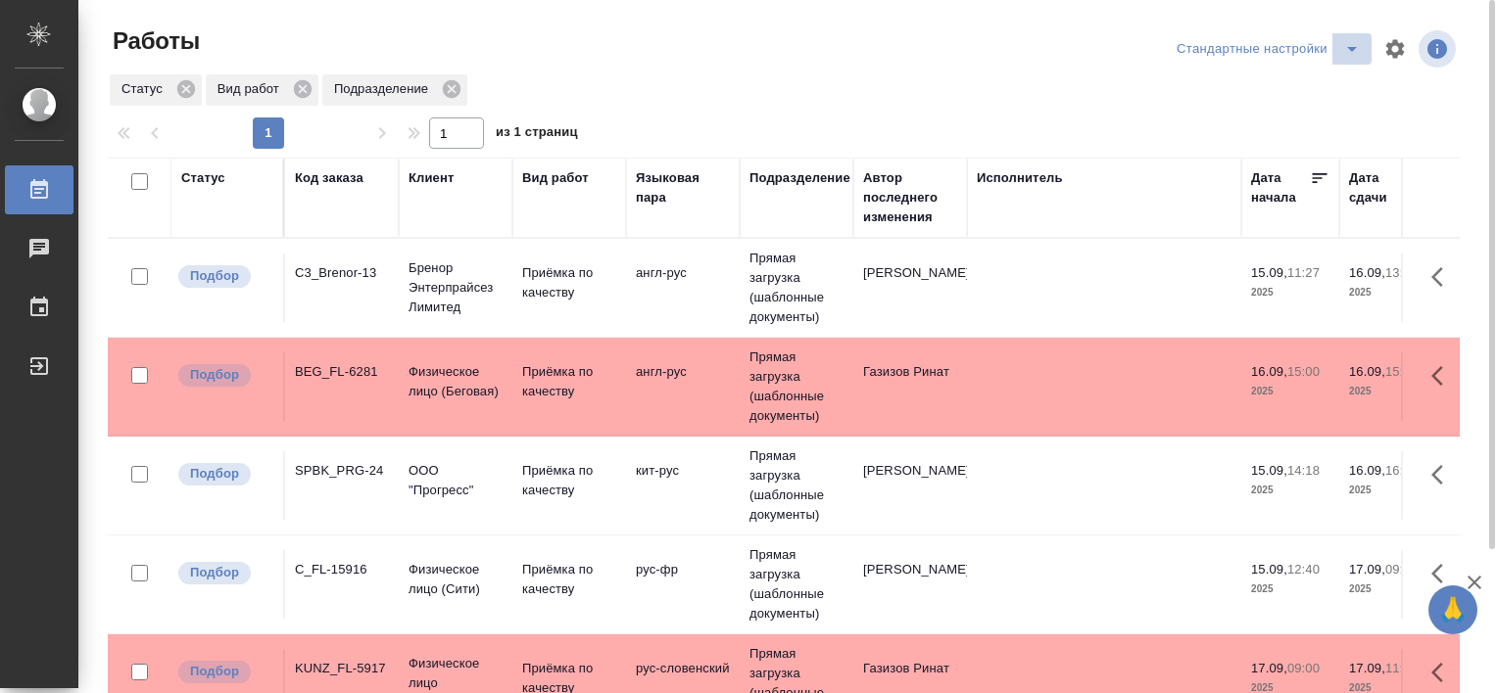
click at [1350, 55] on icon "split button" at bounding box center [1352, 49] width 24 height 24
click at [1247, 102] on li "В работе" at bounding box center [1271, 87] width 200 height 31
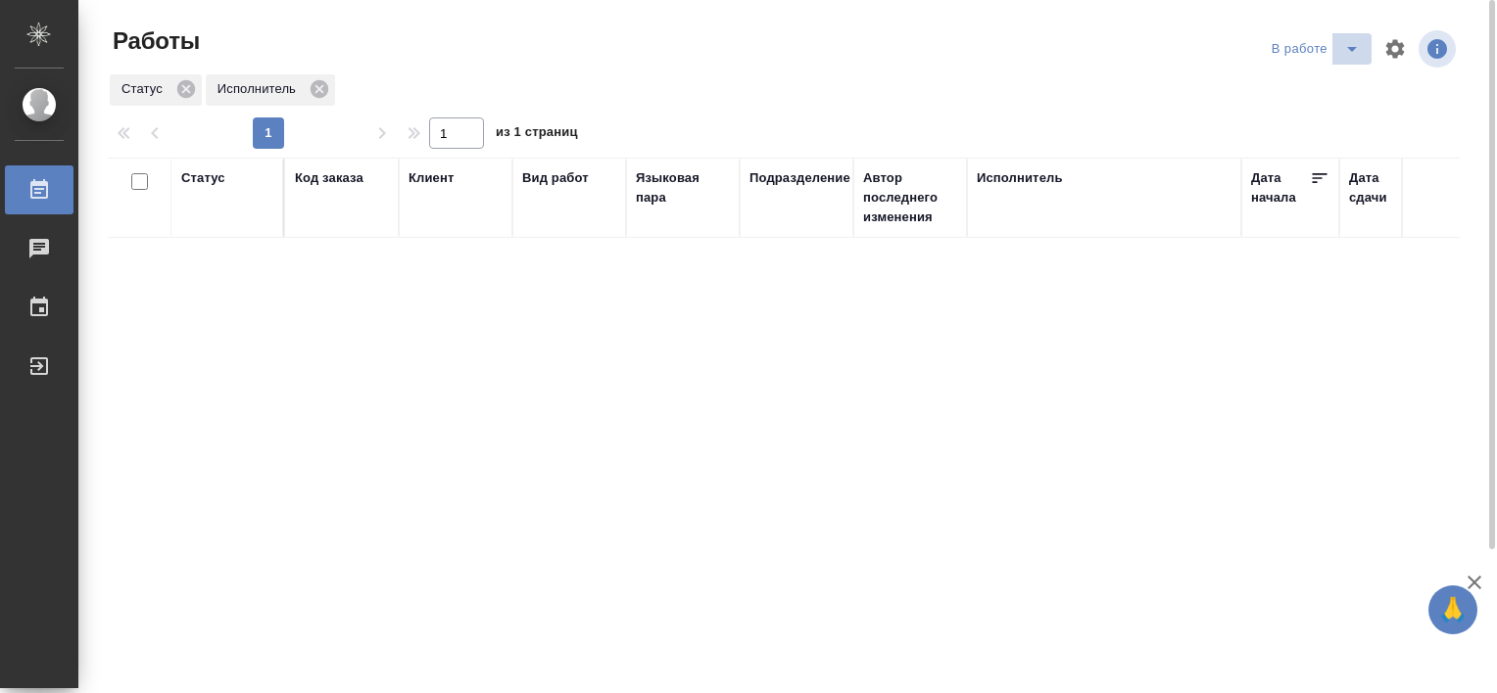
click at [1352, 58] on icon "split button" at bounding box center [1352, 49] width 24 height 24
click at [1280, 97] on li "Стандартные настройки" at bounding box center [1318, 87] width 188 height 31
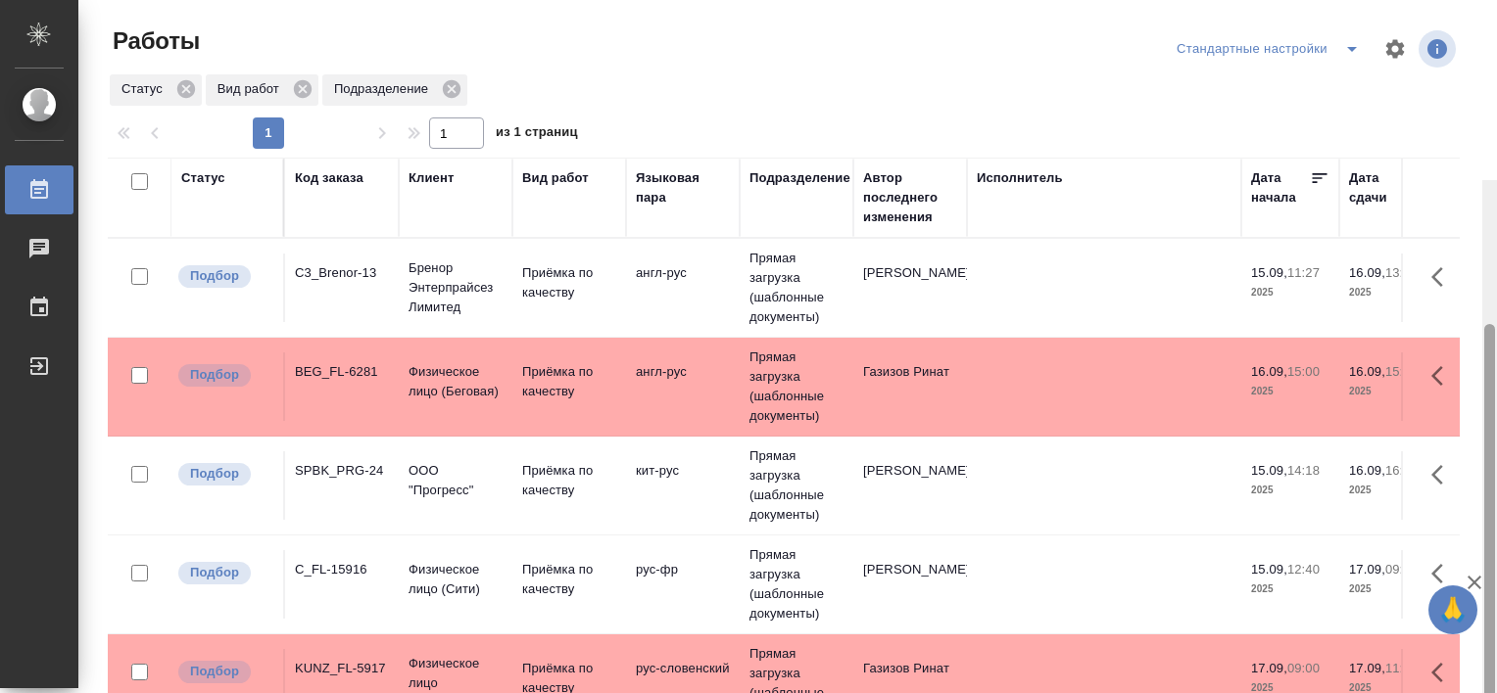
scroll to position [180, 0]
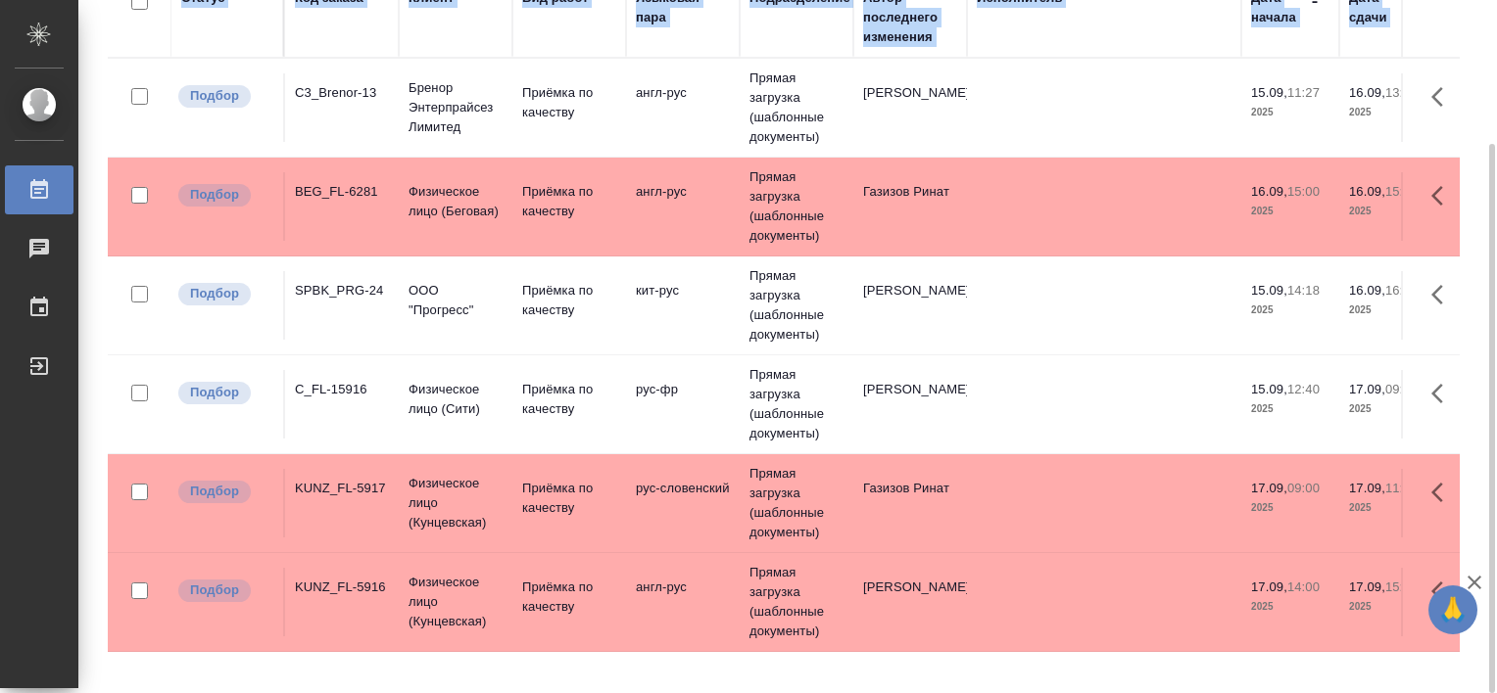
drag, startPoint x: 1496, startPoint y: 129, endPoint x: 1500, endPoint y: 278, distance: 148.9
click at [1496, 278] on html "🙏 .cls-1 fill:#fff; AWATERA [PERSON_NAME] Работы Чаты График Выйти Работы Станд…" at bounding box center [748, 346] width 1497 height 693
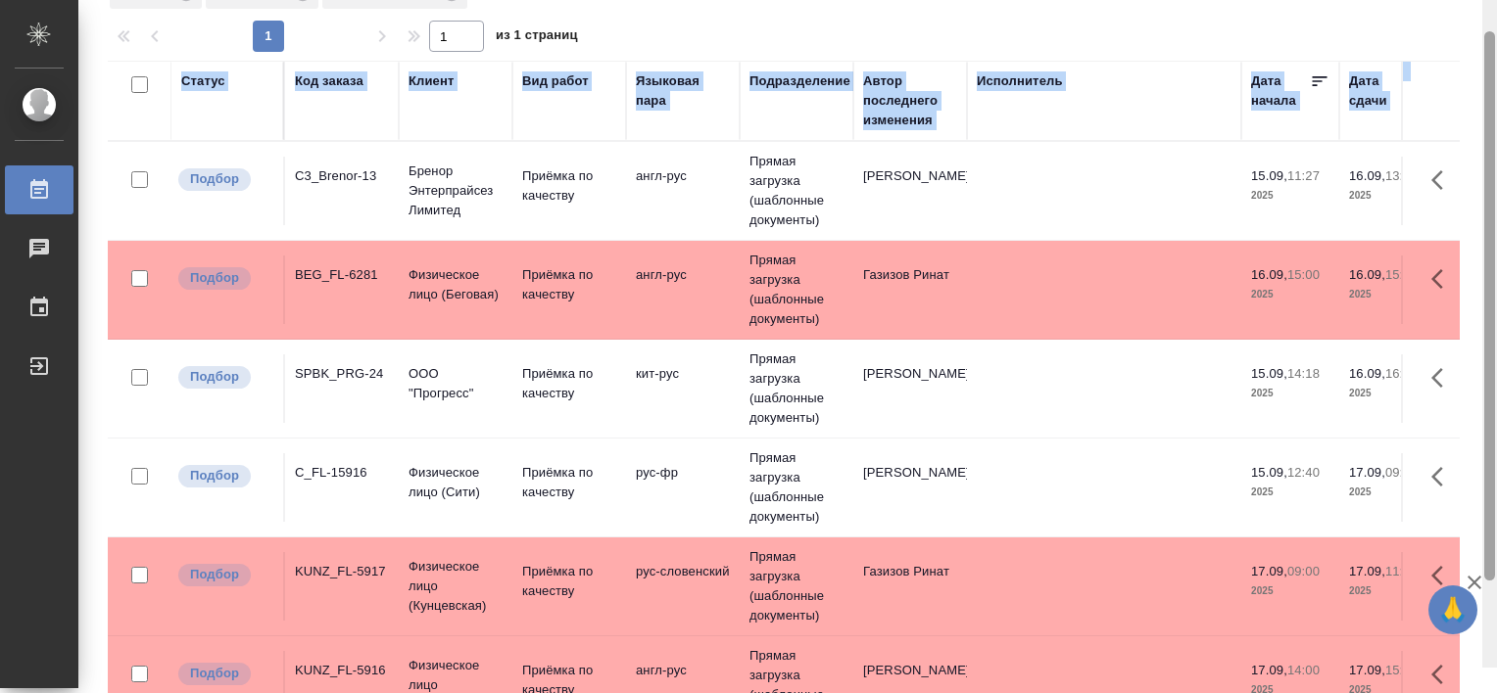
scroll to position [0, 0]
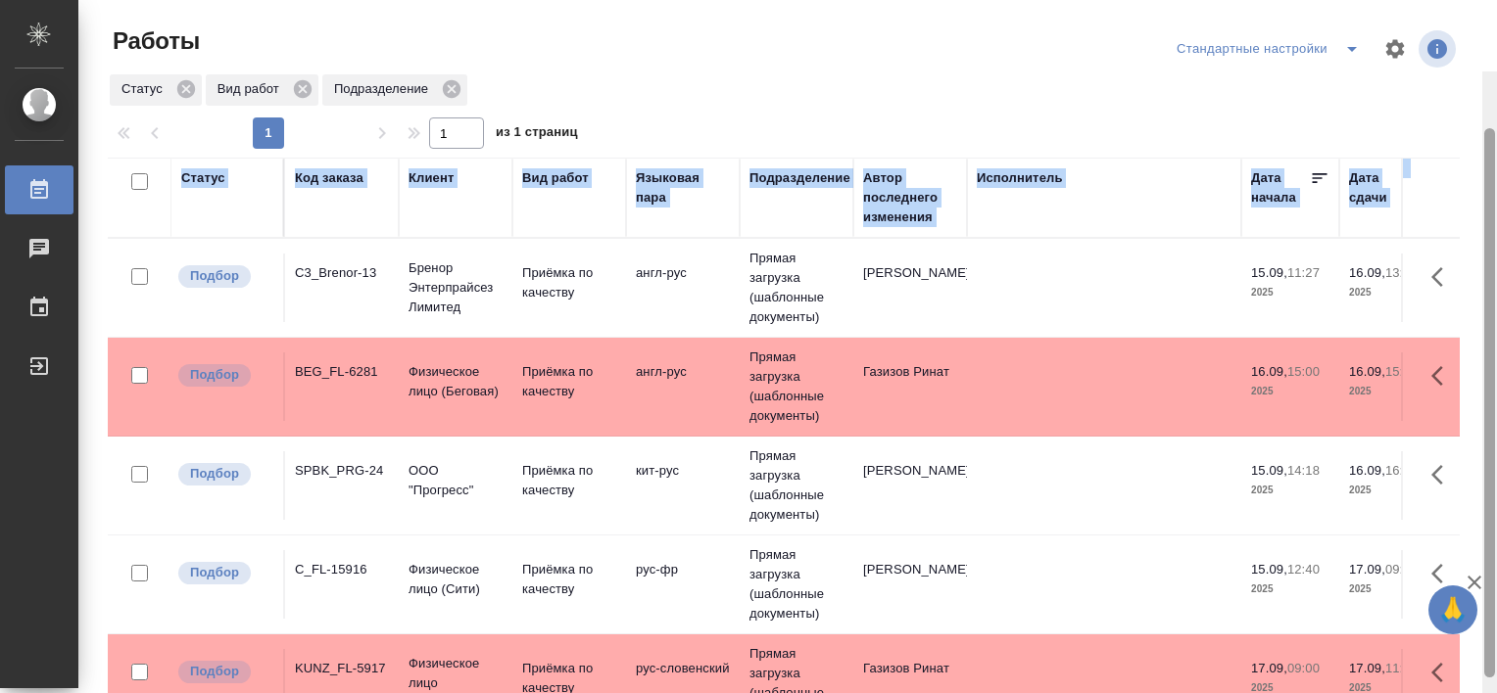
drag, startPoint x: 1490, startPoint y: 156, endPoint x: 1496, endPoint y: -28, distance: 184.2
click at [1496, 0] on html "🙏 .cls-1 fill:#fff; AWATERA [PERSON_NAME] Работы Чаты График Выйти Работы Станд…" at bounding box center [748, 346] width 1497 height 693
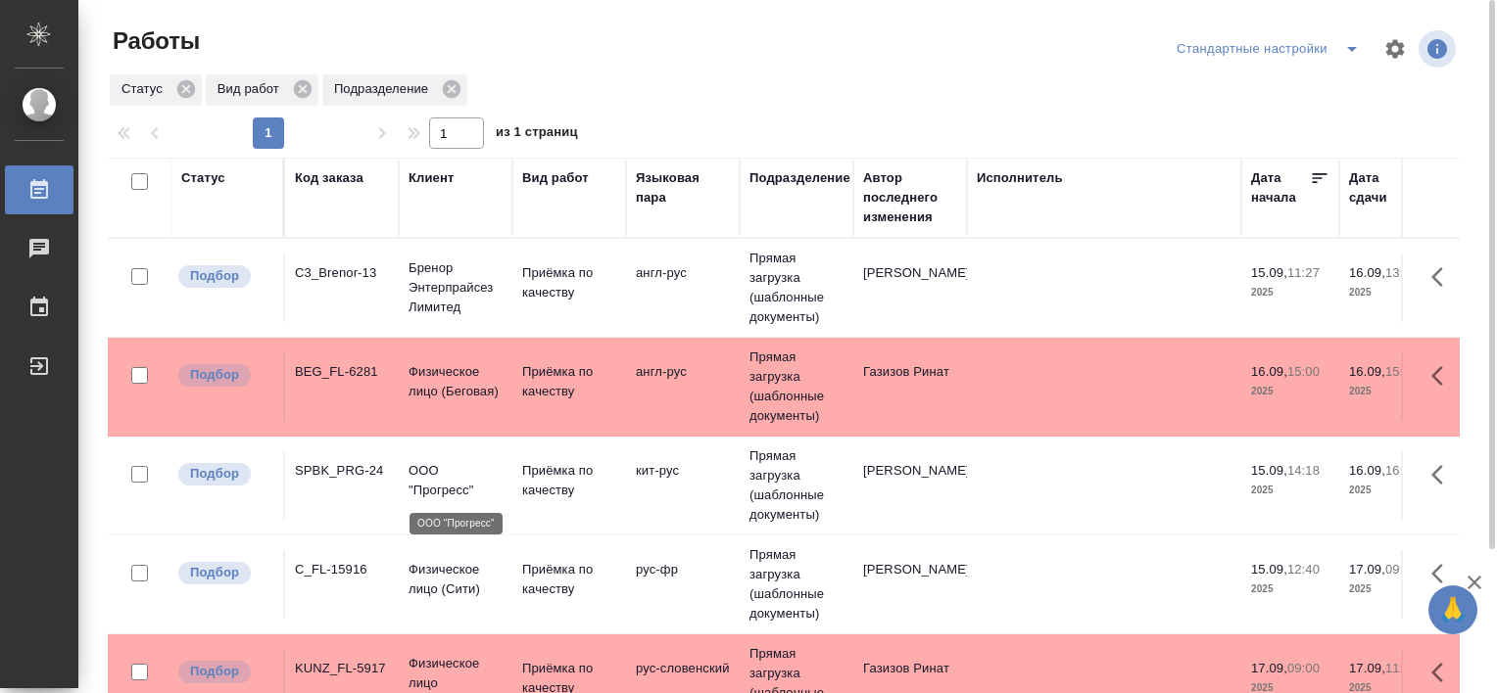
click at [468, 491] on p "ООО "Прогресс"" at bounding box center [455, 480] width 94 height 39
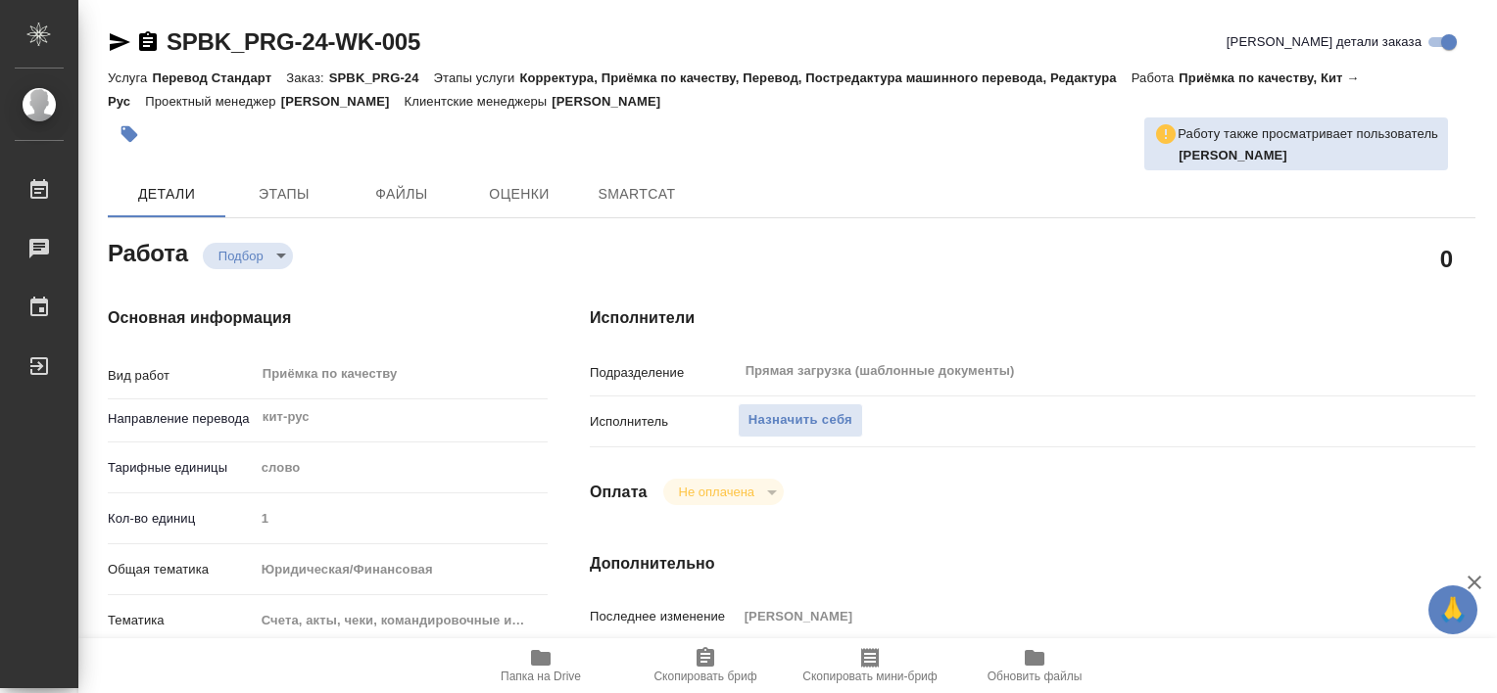
type textarea "x"
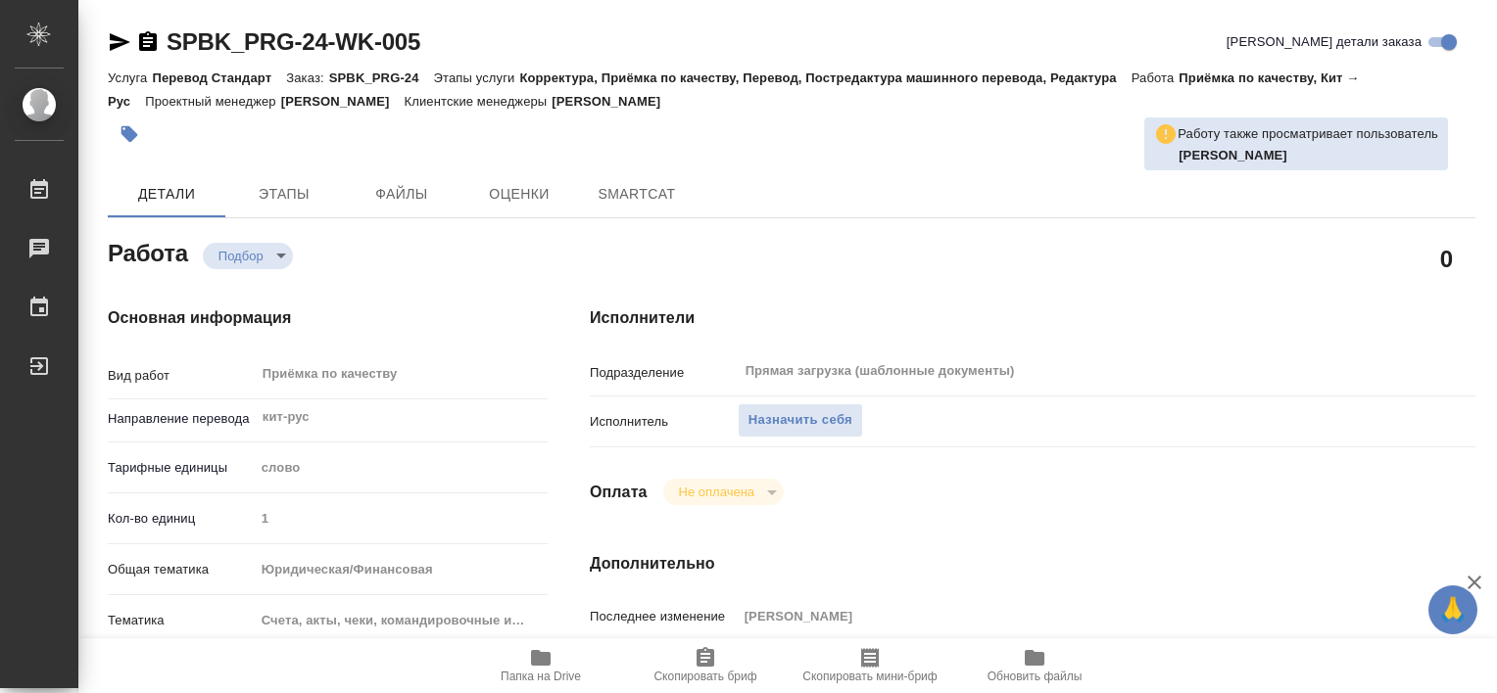
type textarea "x"
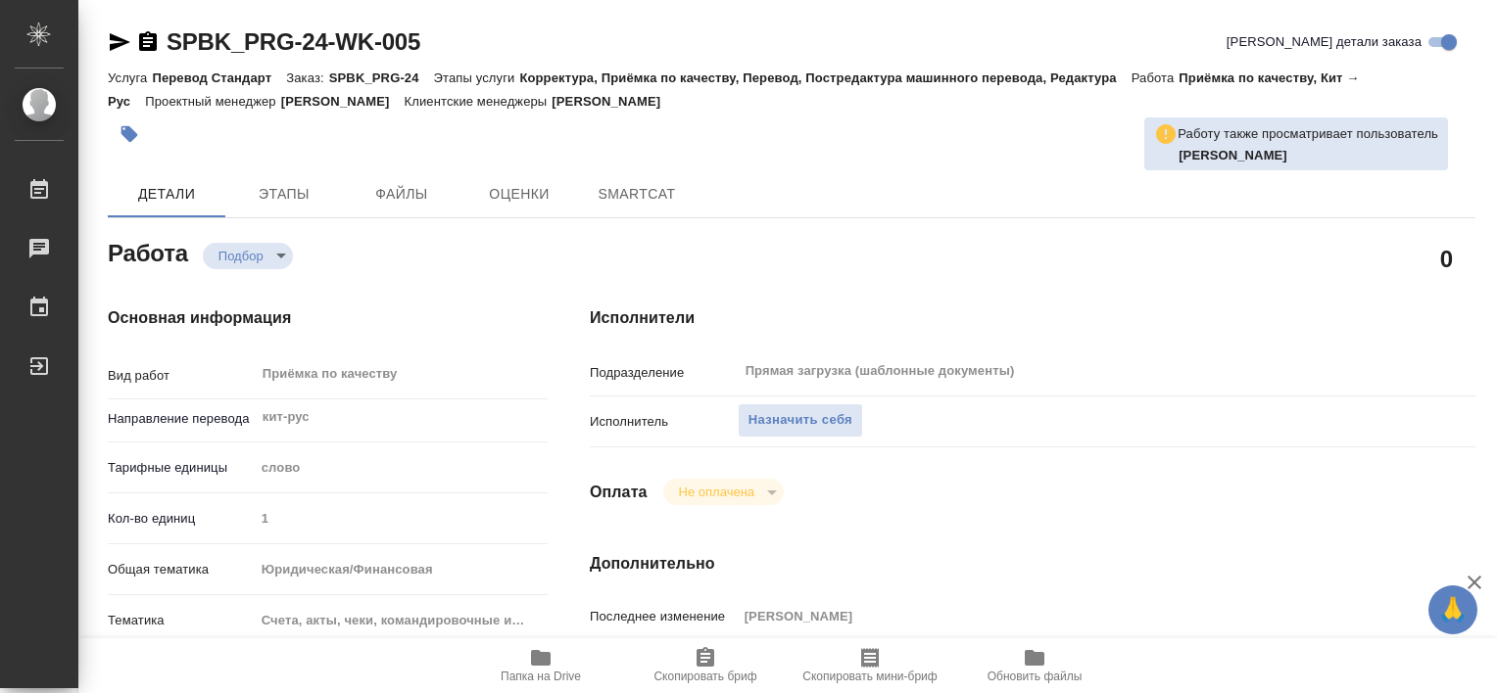
type textarea "x"
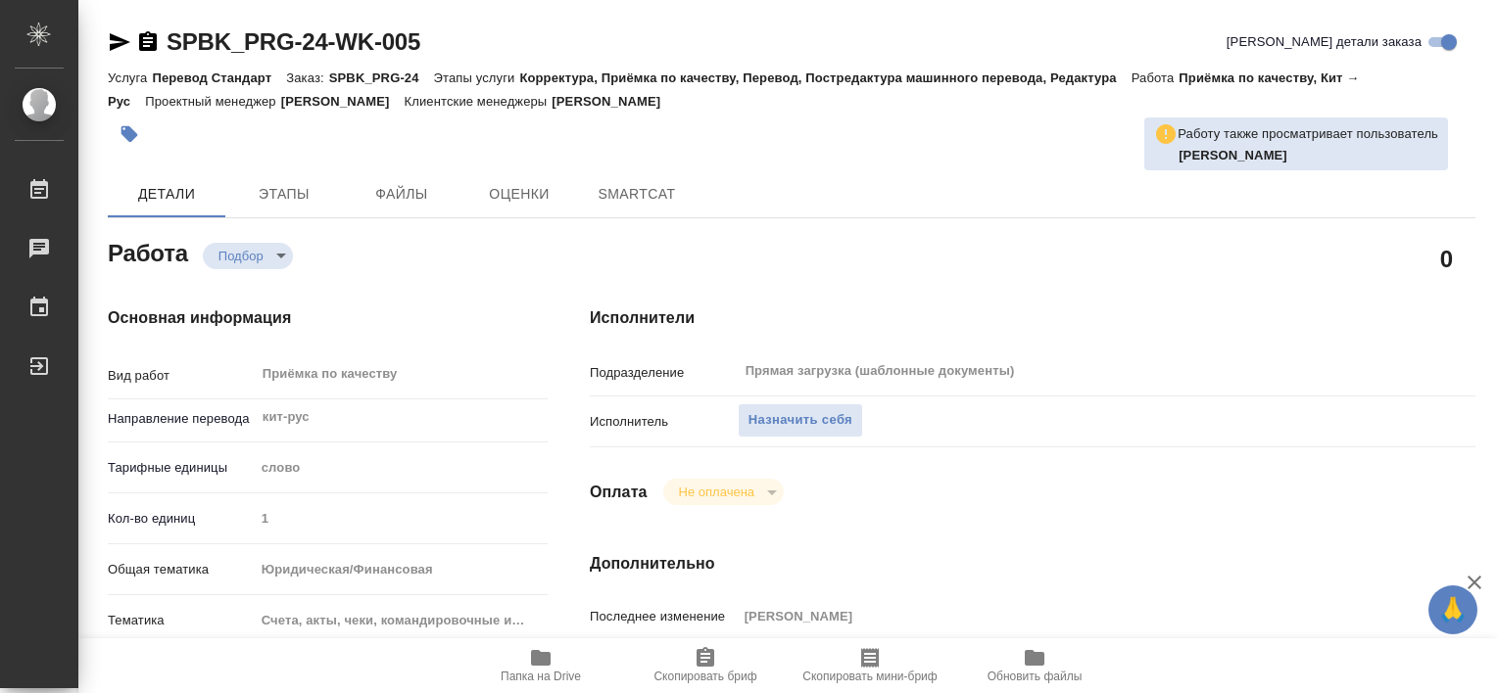
type textarea "x"
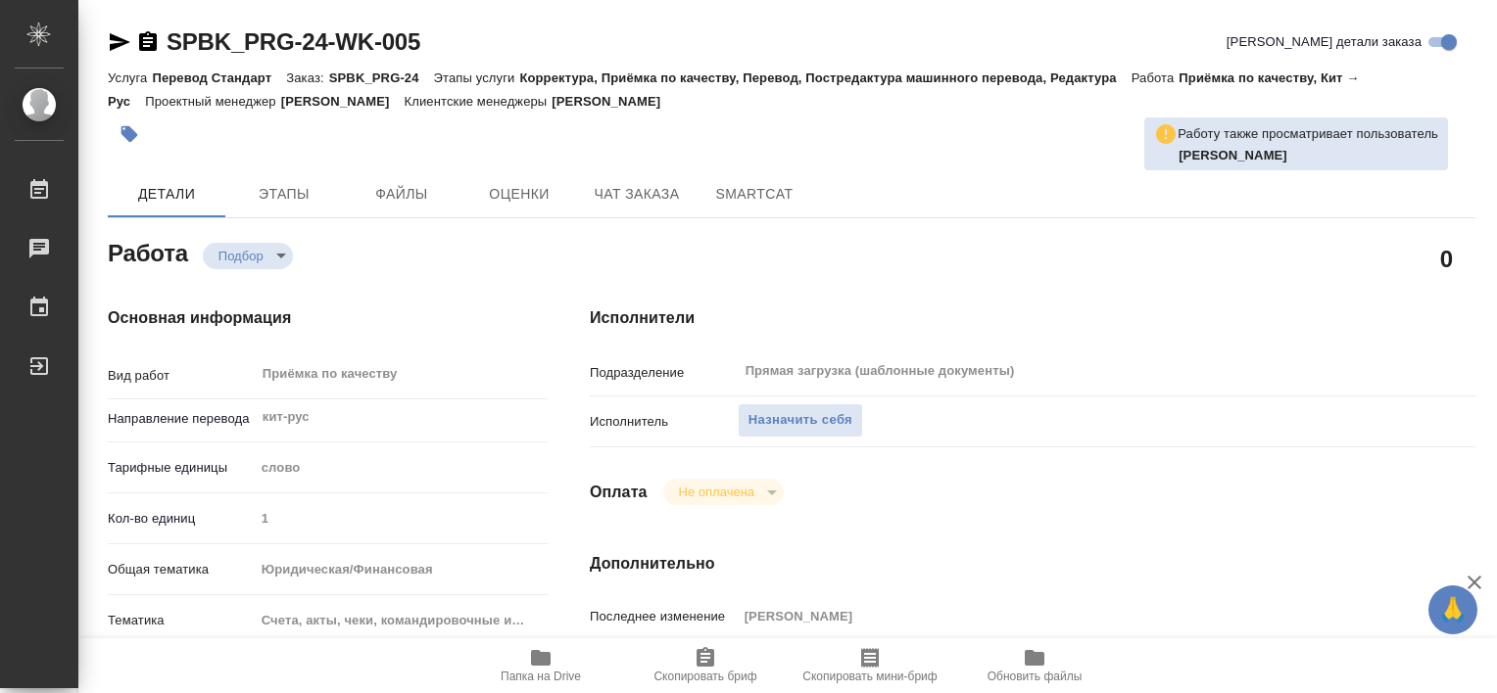
type textarea "x"
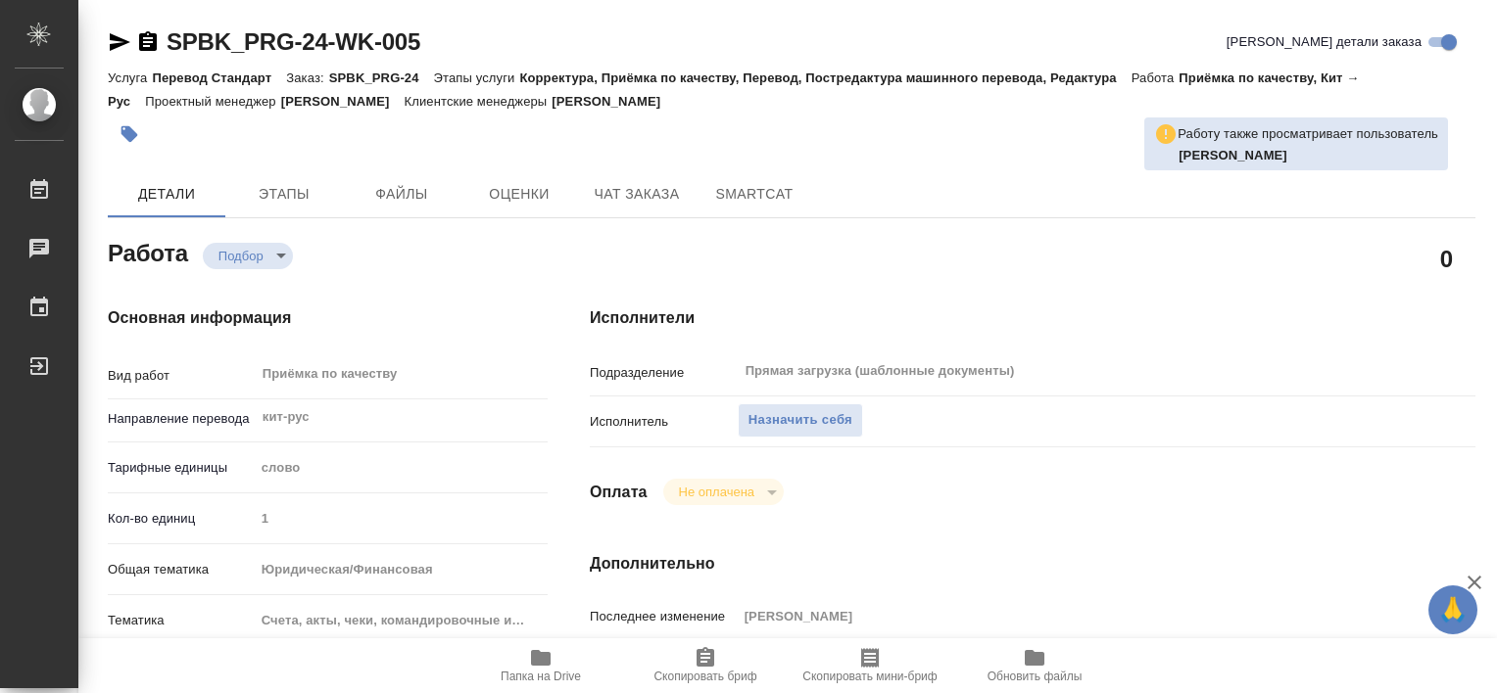
type textarea "x"
